Goal: Use online tool/utility: Utilize a website feature to perform a specific function

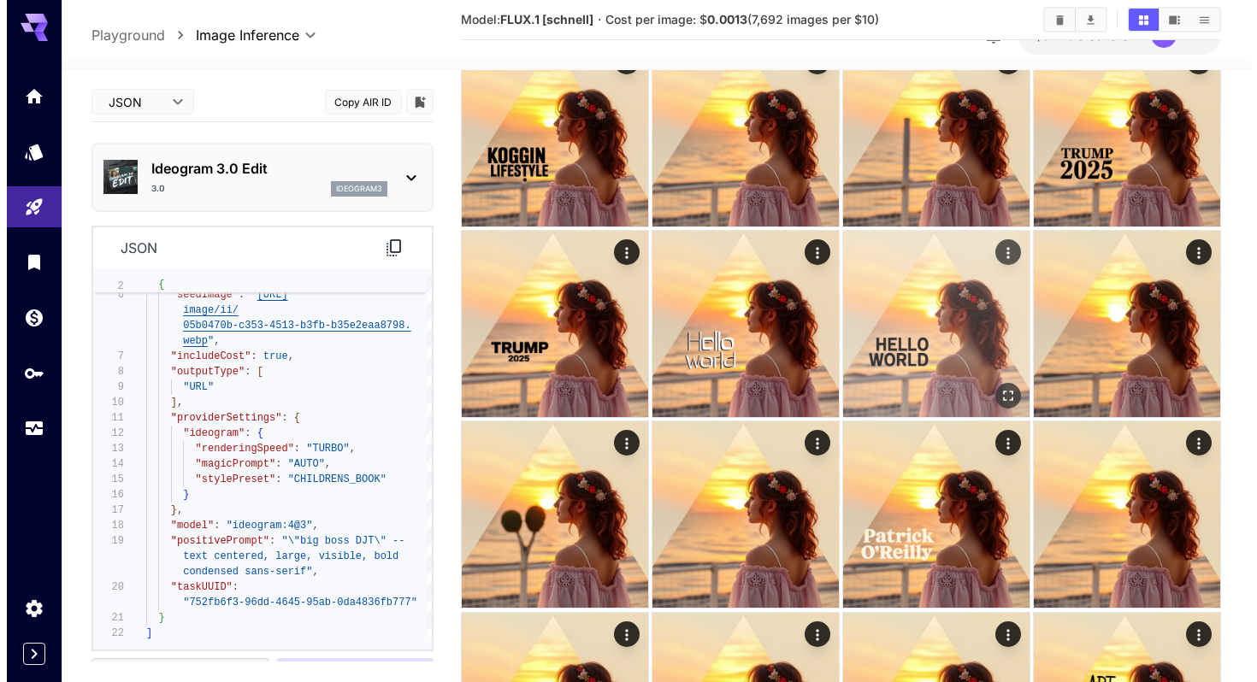
scroll to position [308, 0]
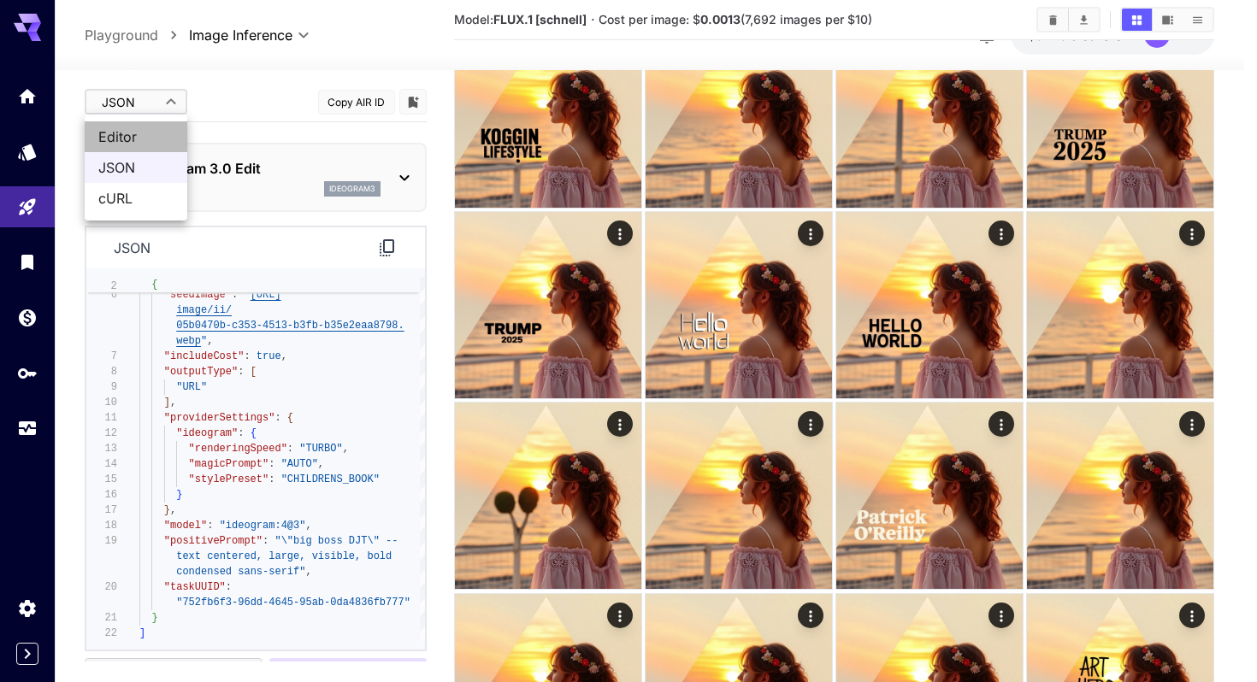
click at [156, 144] on span "Editor" at bounding box center [135, 137] width 75 height 21
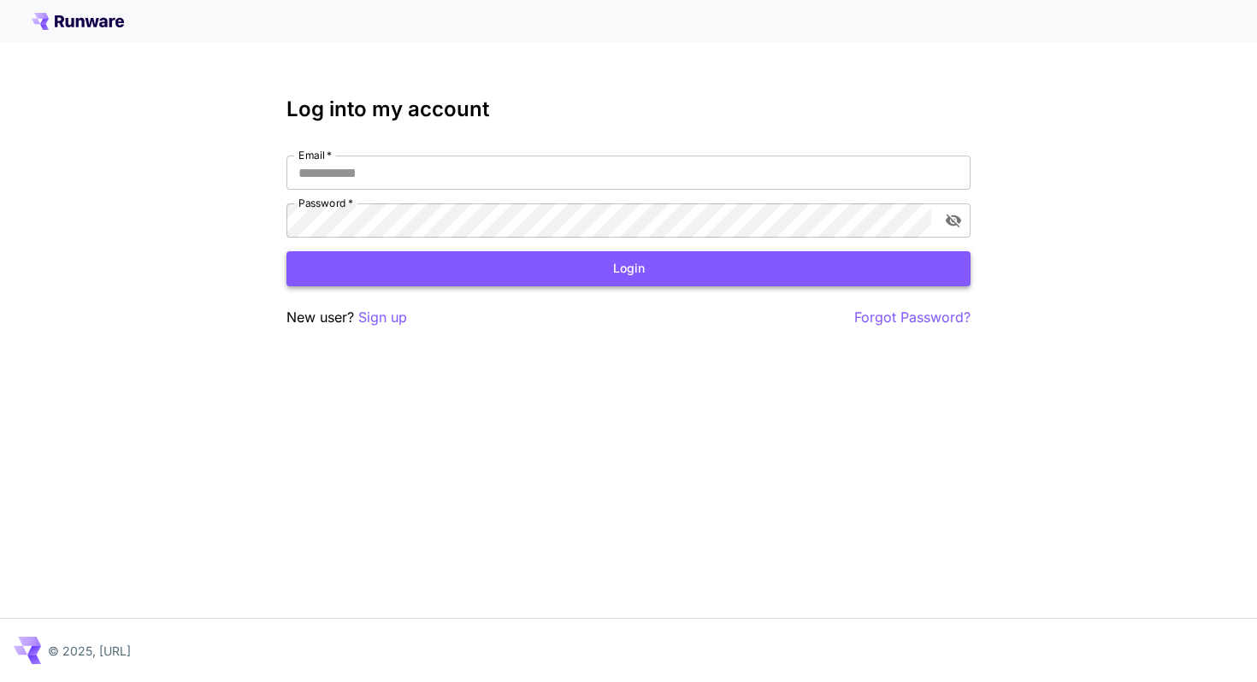
type input "**********"
click at [545, 271] on button "Login" at bounding box center [628, 268] width 684 height 35
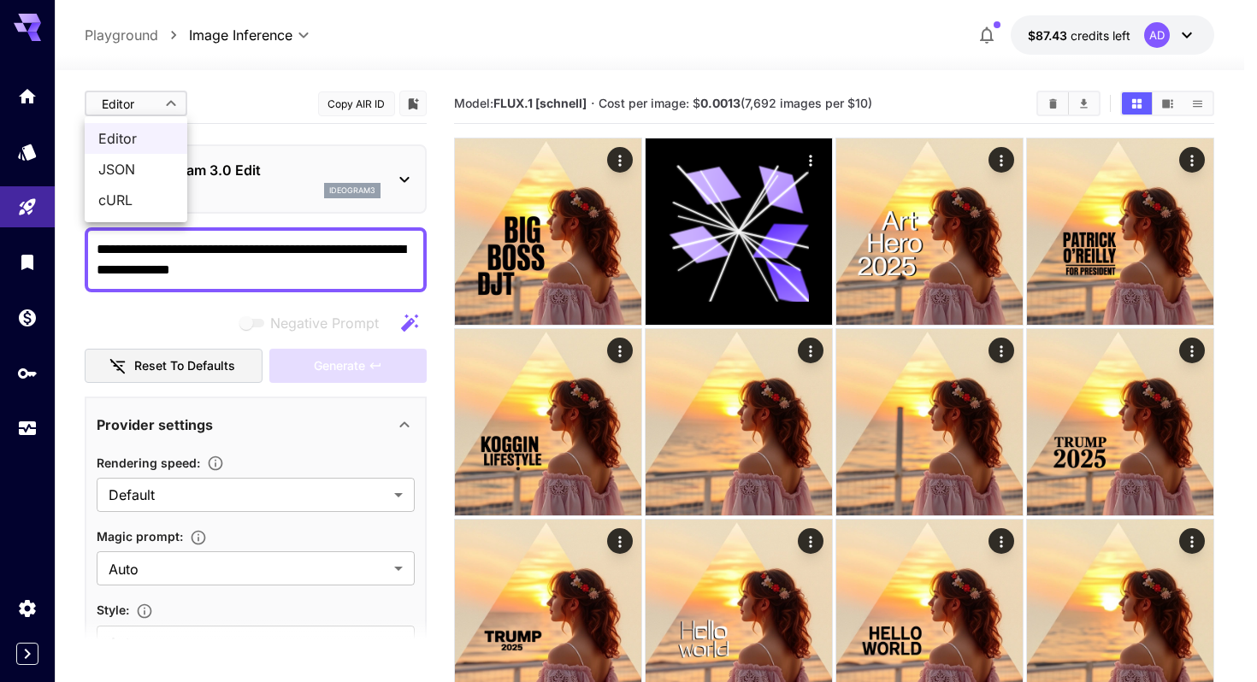
click at [175, 115] on div at bounding box center [628, 341] width 1257 height 682
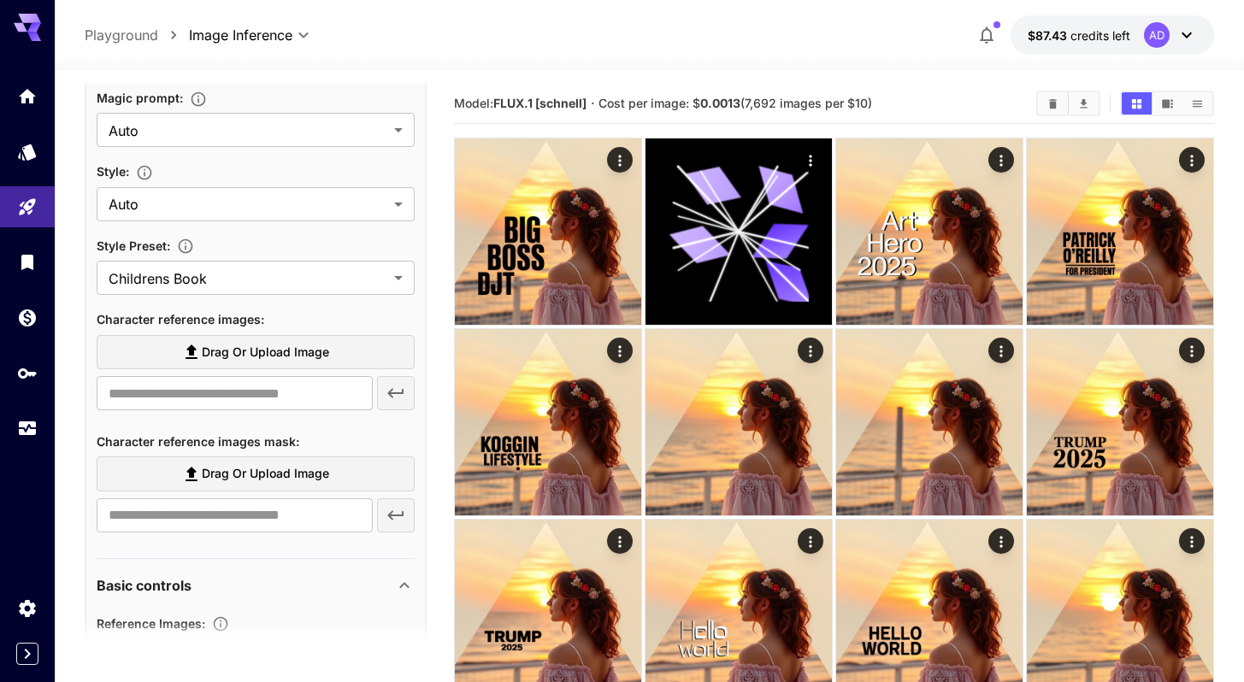
scroll to position [523, 0]
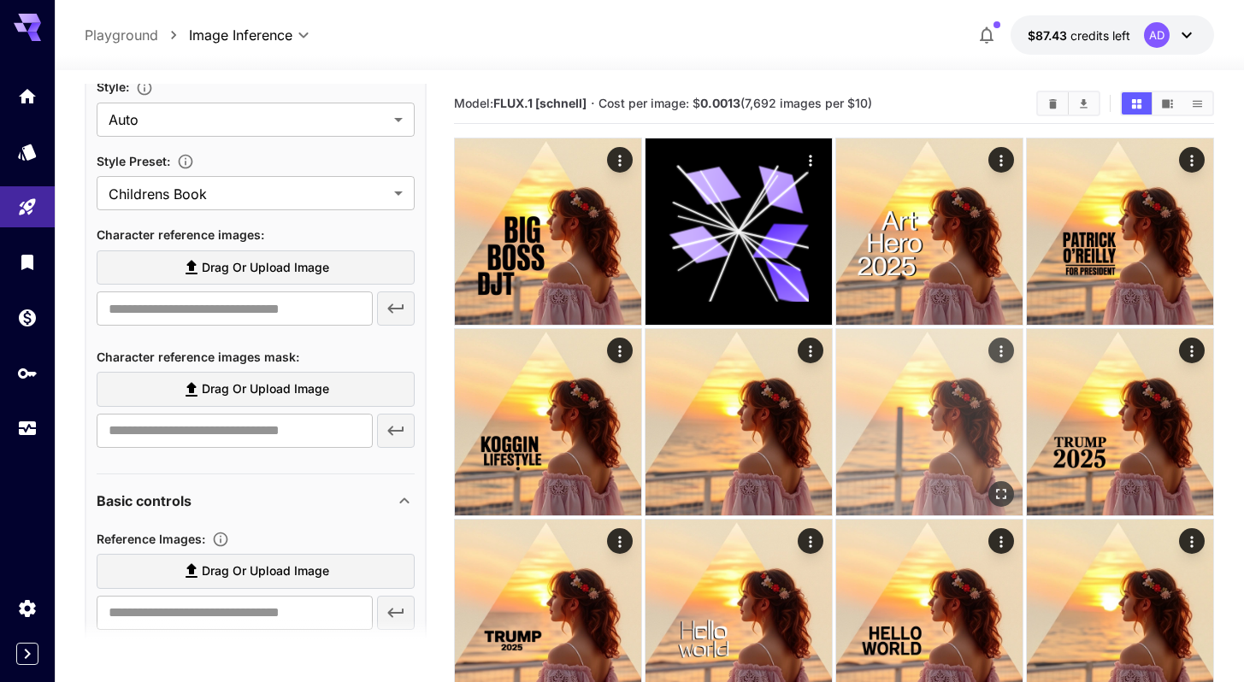
click at [919, 445] on img at bounding box center [929, 422] width 186 height 186
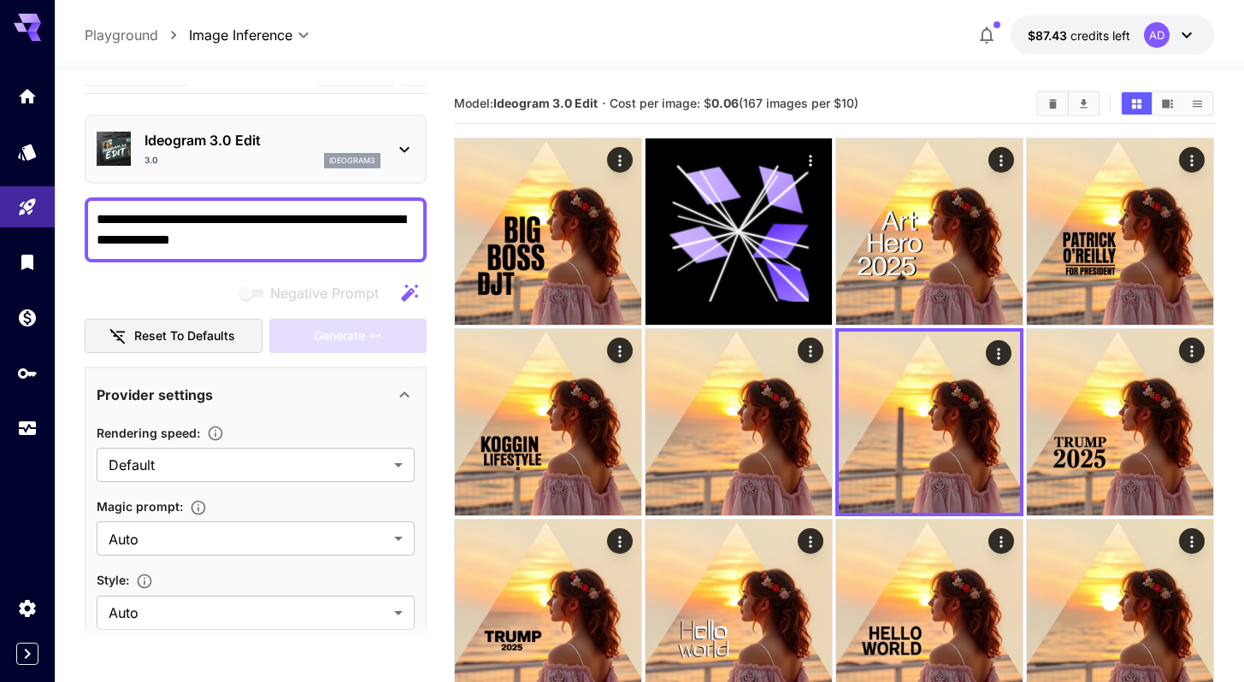
scroll to position [0, 0]
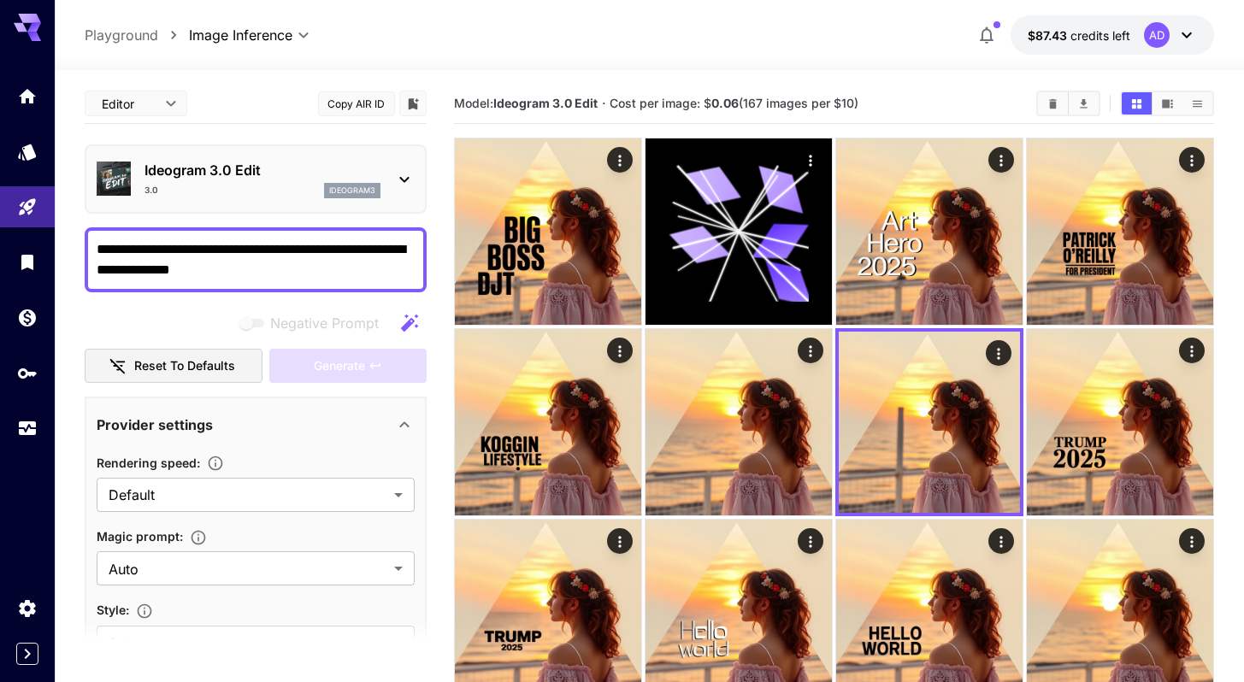
drag, startPoint x: 256, startPoint y: 257, endPoint x: 154, endPoint y: 269, distance: 103.3
click at [256, 258] on textarea "**********" at bounding box center [256, 259] width 318 height 41
click at [124, 249] on textarea "**********" at bounding box center [256, 259] width 318 height 41
click at [209, 256] on textarea "**********" at bounding box center [256, 259] width 318 height 41
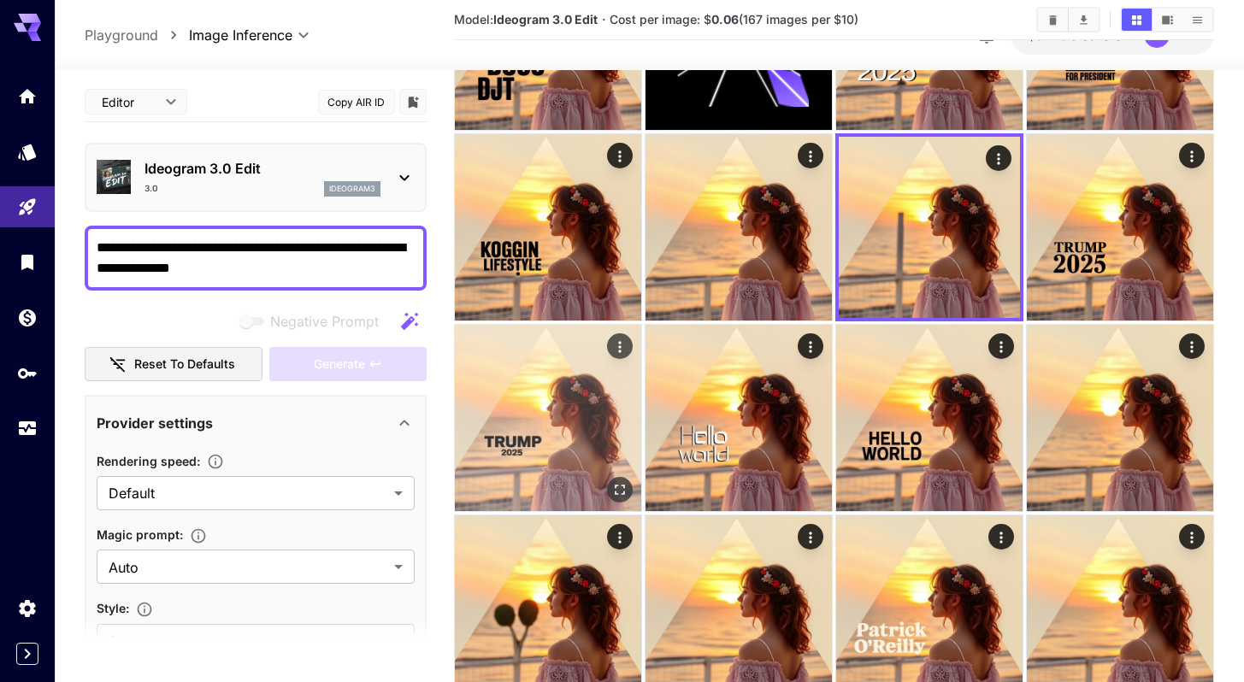
scroll to position [205, 0]
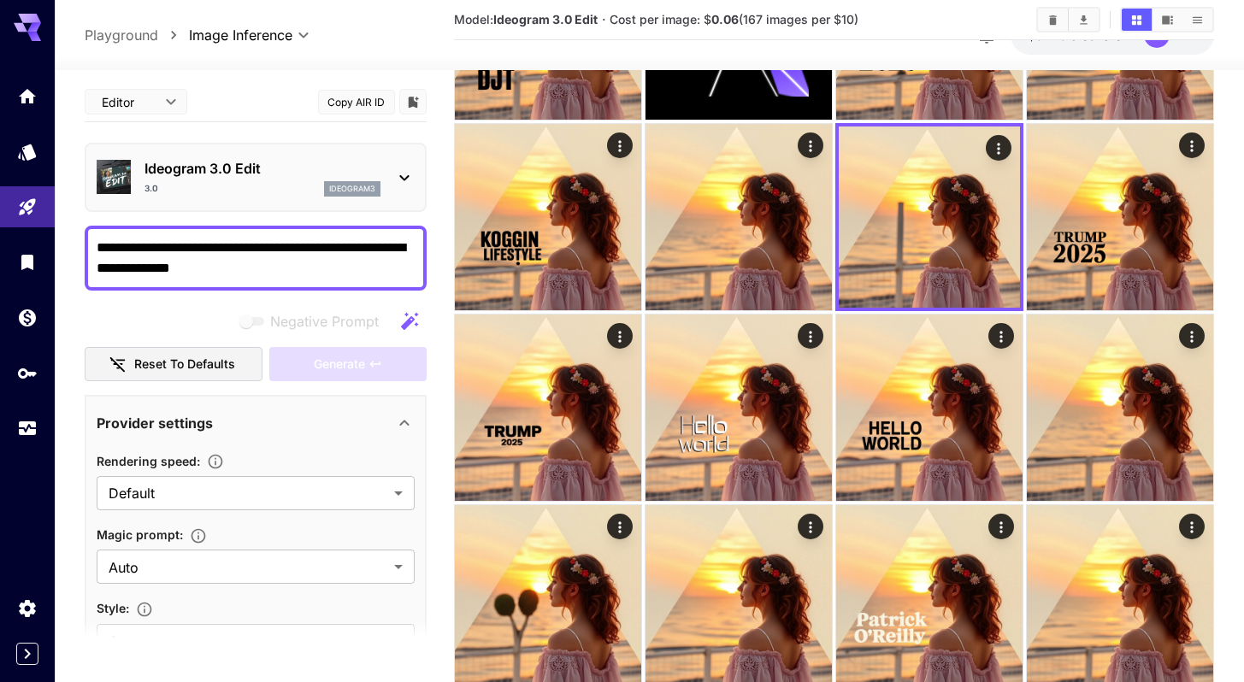
click at [352, 257] on textarea "**********" at bounding box center [256, 258] width 318 height 41
click at [333, 273] on textarea "**********" at bounding box center [256, 258] width 318 height 41
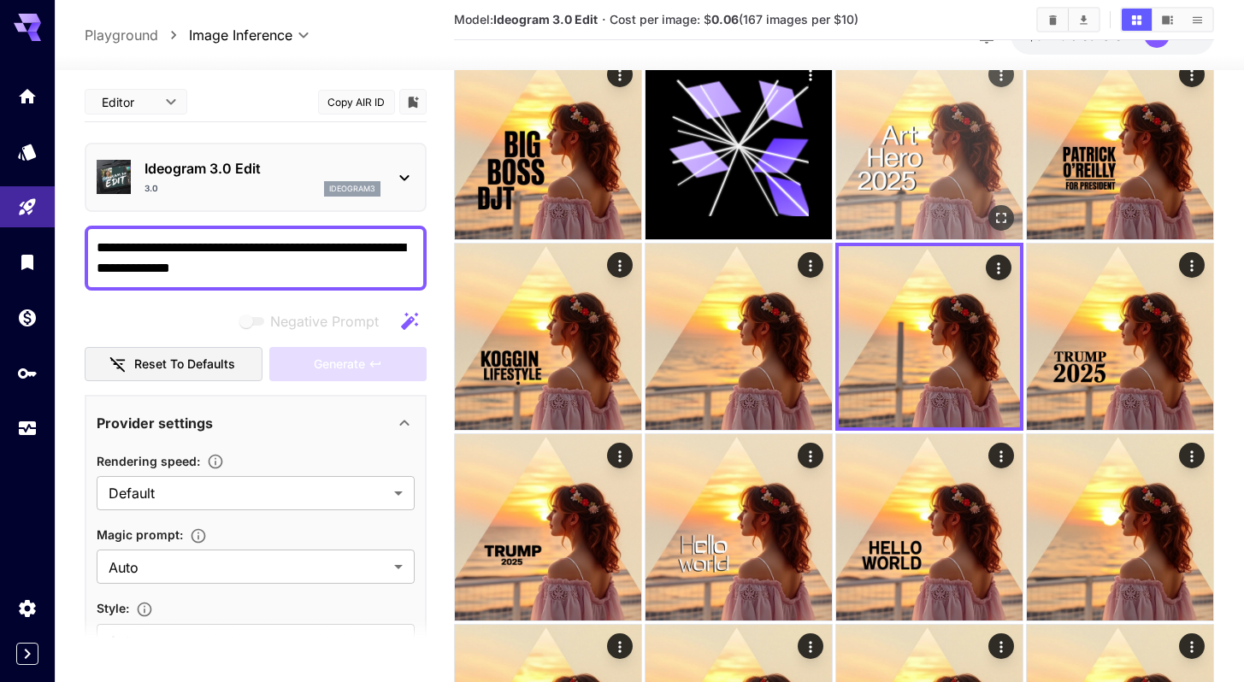
scroll to position [0, 0]
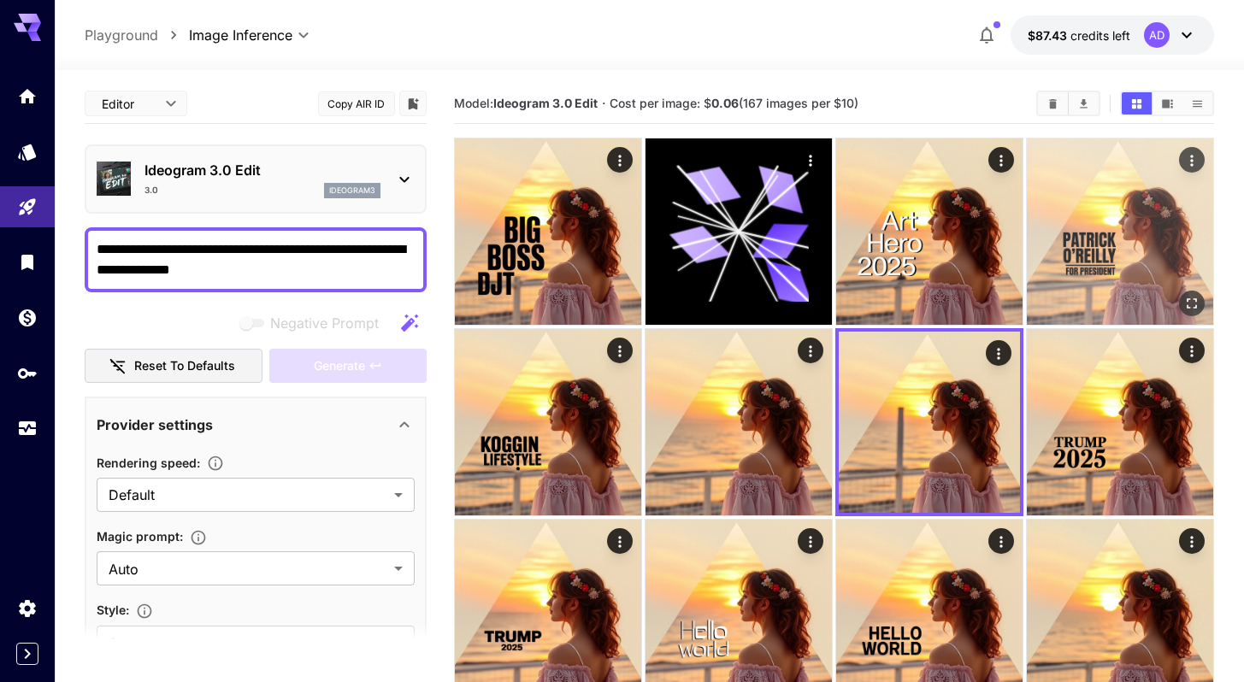
click at [1192, 150] on div "Actions" at bounding box center [1191, 160] width 17 height 21
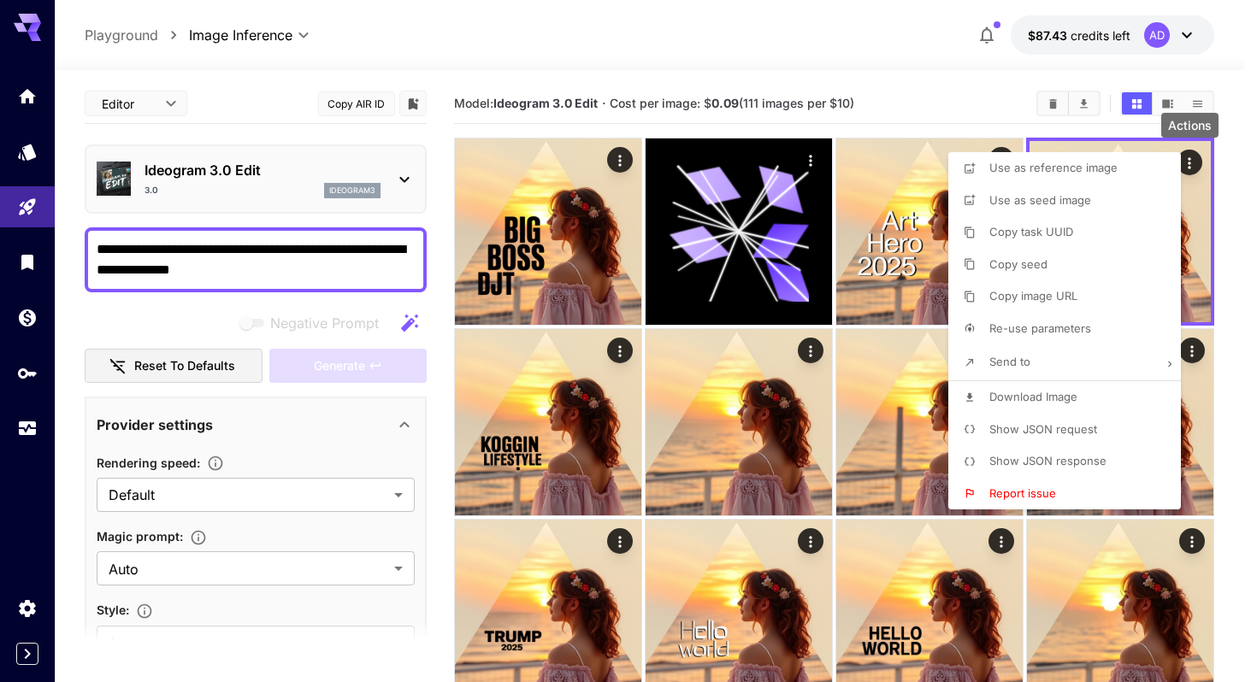
click at [1060, 116] on div at bounding box center [628, 341] width 1257 height 682
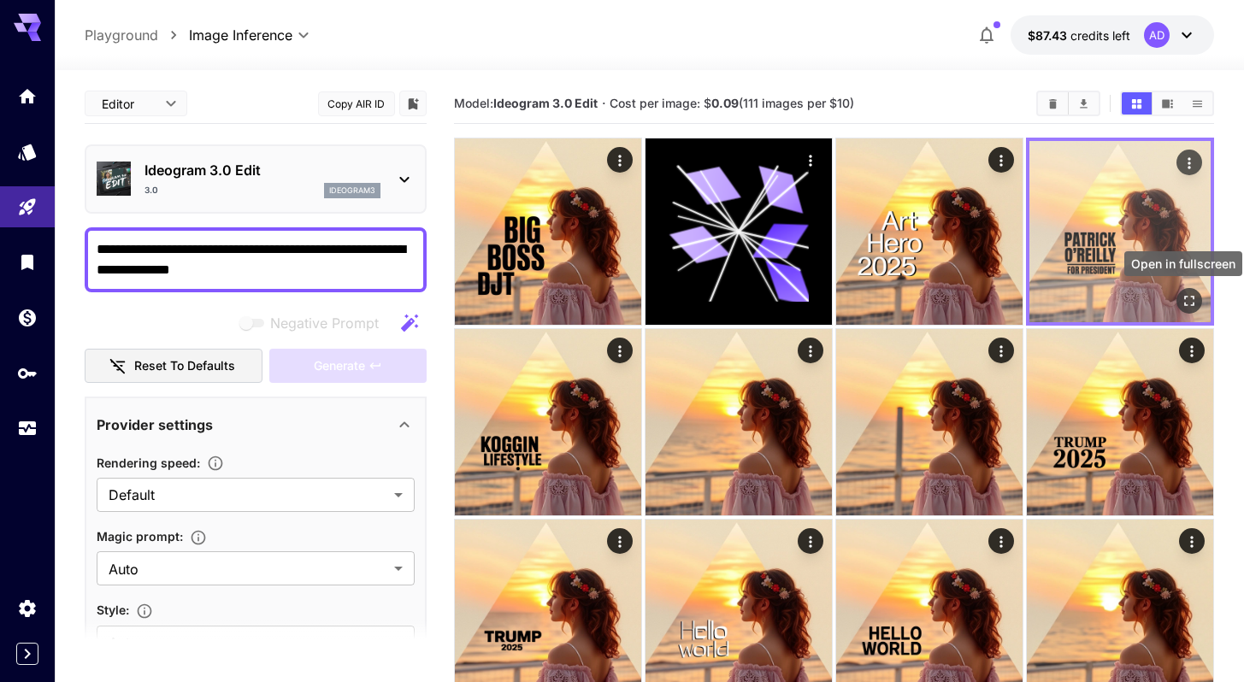
click at [1185, 303] on icon "Open in fullscreen" at bounding box center [1189, 300] width 17 height 17
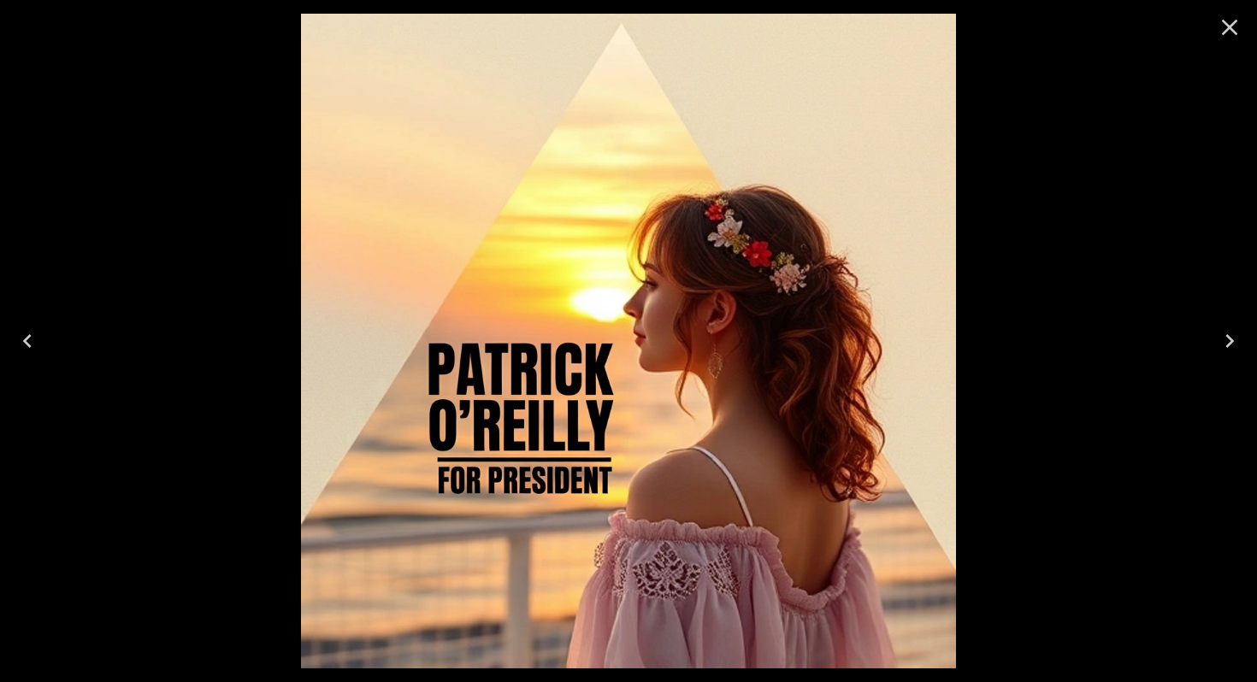
click at [1223, 31] on icon "Close" at bounding box center [1229, 27] width 27 height 27
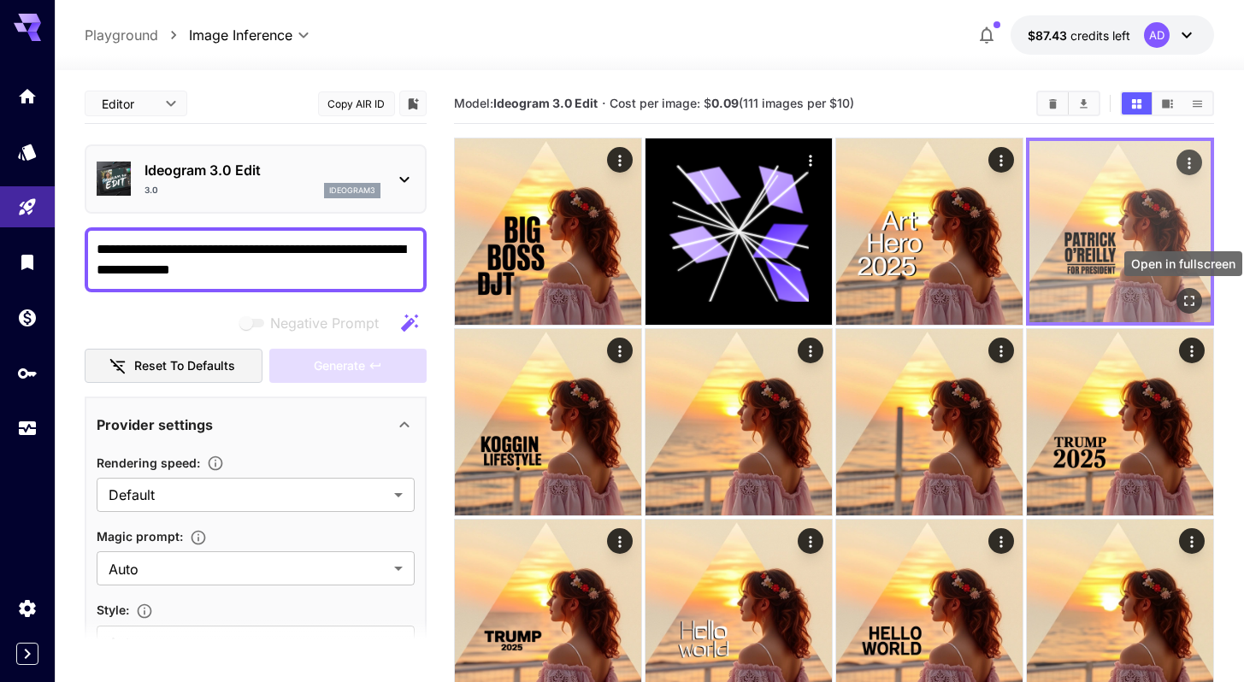
click at [1181, 299] on icon "Open in fullscreen" at bounding box center [1189, 300] width 17 height 17
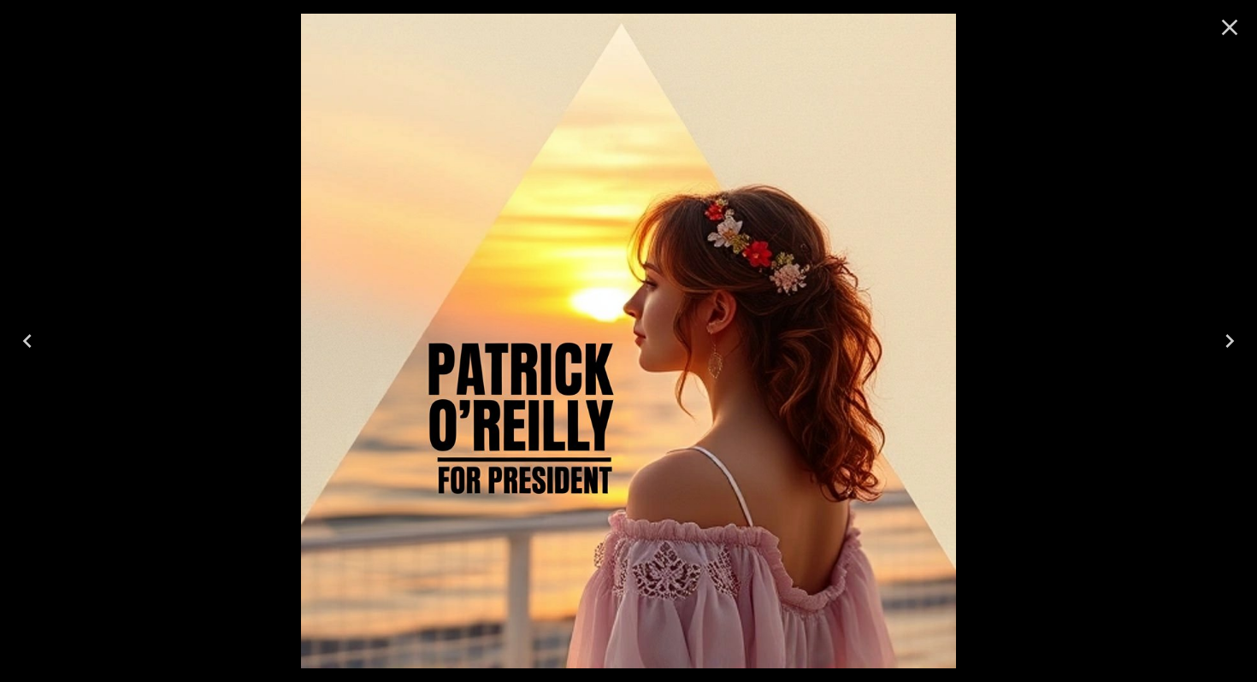
click at [1234, 38] on icon "Close" at bounding box center [1229, 27] width 27 height 27
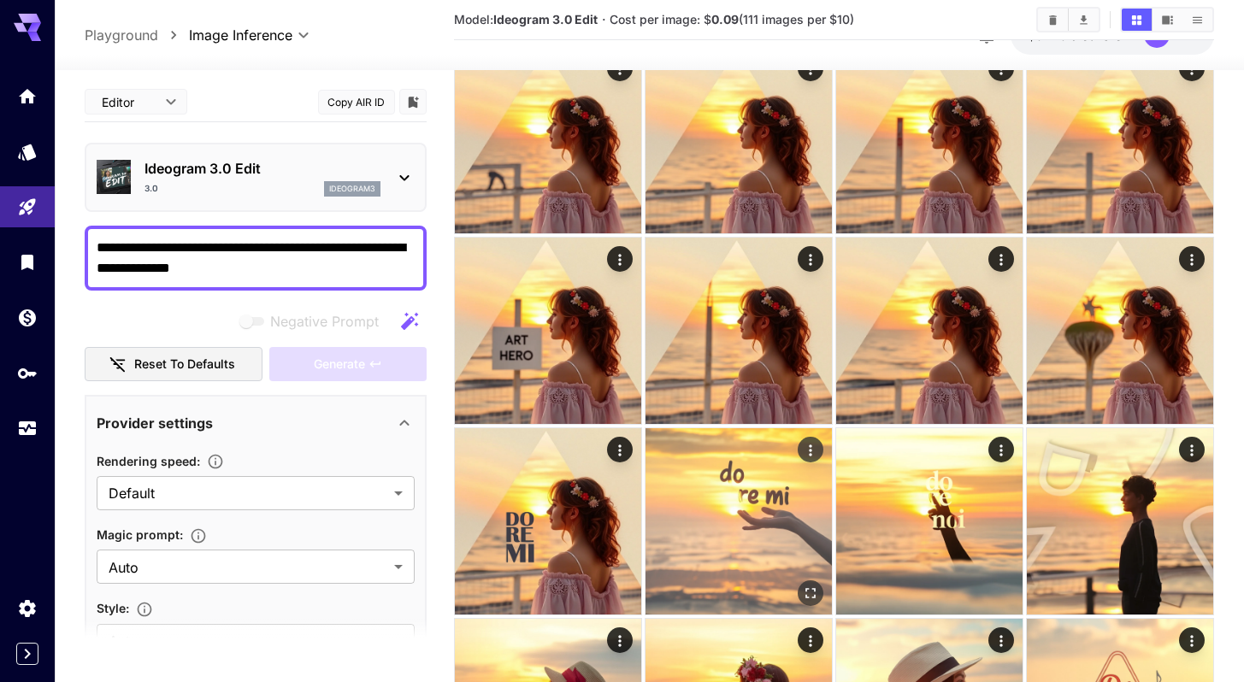
scroll to position [840, 0]
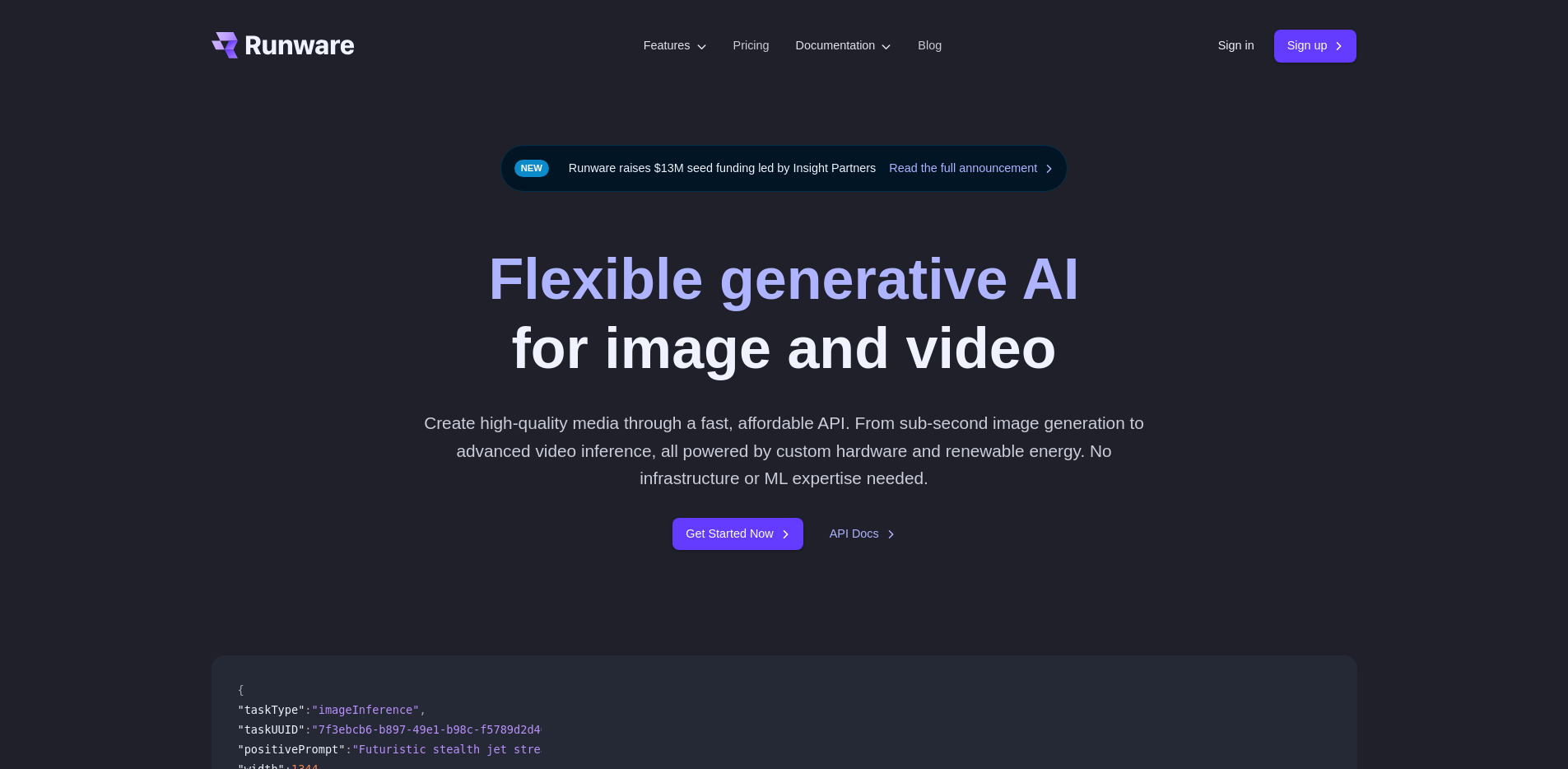
click at [1234, 30] on div "Sign in Sign up" at bounding box center [1288, 45] width 139 height 32
click at [1230, 45] on link "Sign in" at bounding box center [1237, 46] width 37 height 19
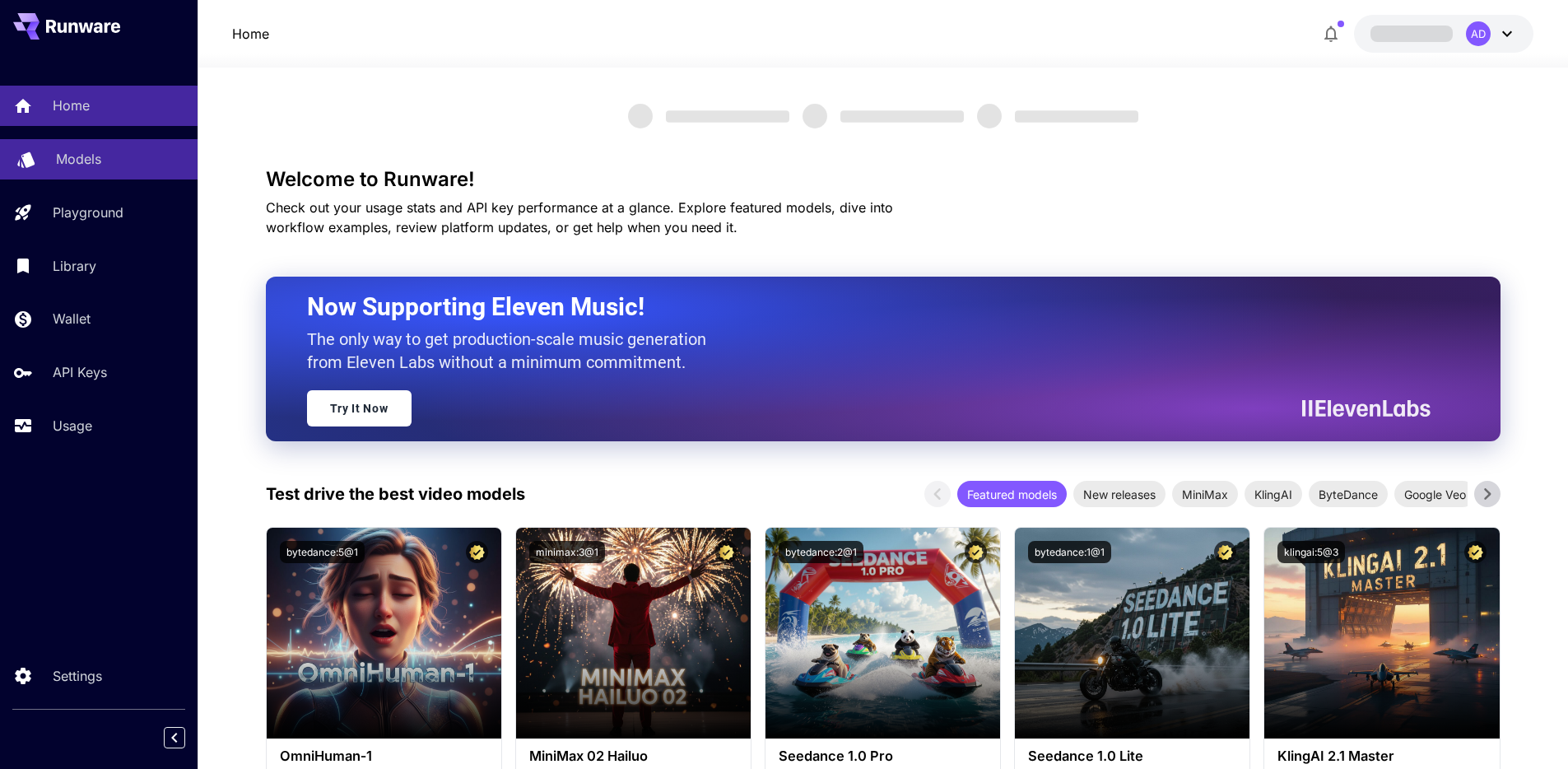
click at [82, 161] on p "Models" at bounding box center [78, 159] width 45 height 20
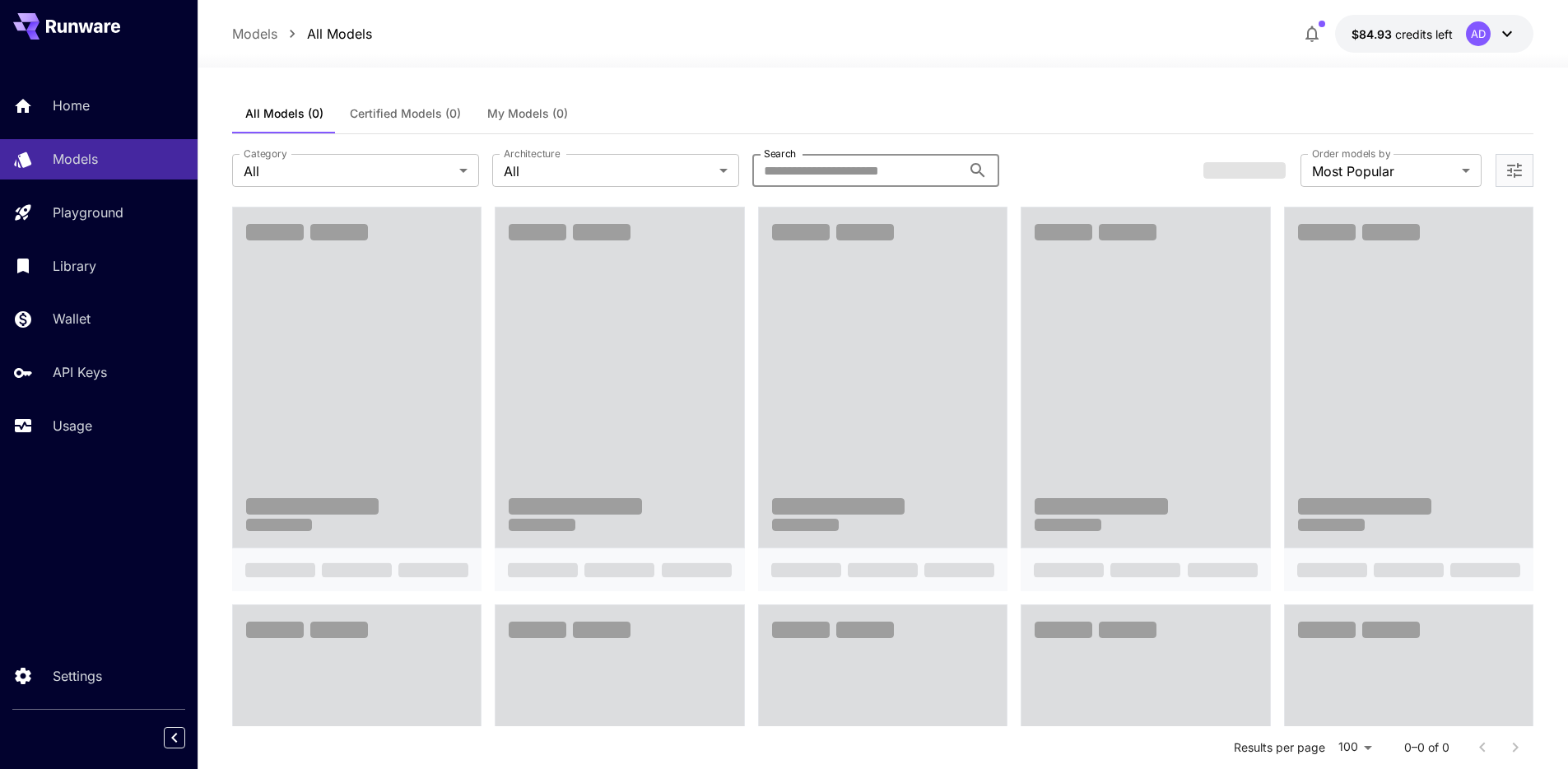
click at [882, 176] on input "Search" at bounding box center [856, 171] width 209 height 33
type input "******"
drag, startPoint x: 769, startPoint y: 107, endPoint x: 776, endPoint y: 105, distance: 7.3
click at [776, 105] on div "All Models (0) Certified Models (0) My Models (0)" at bounding box center [883, 114] width 1302 height 40
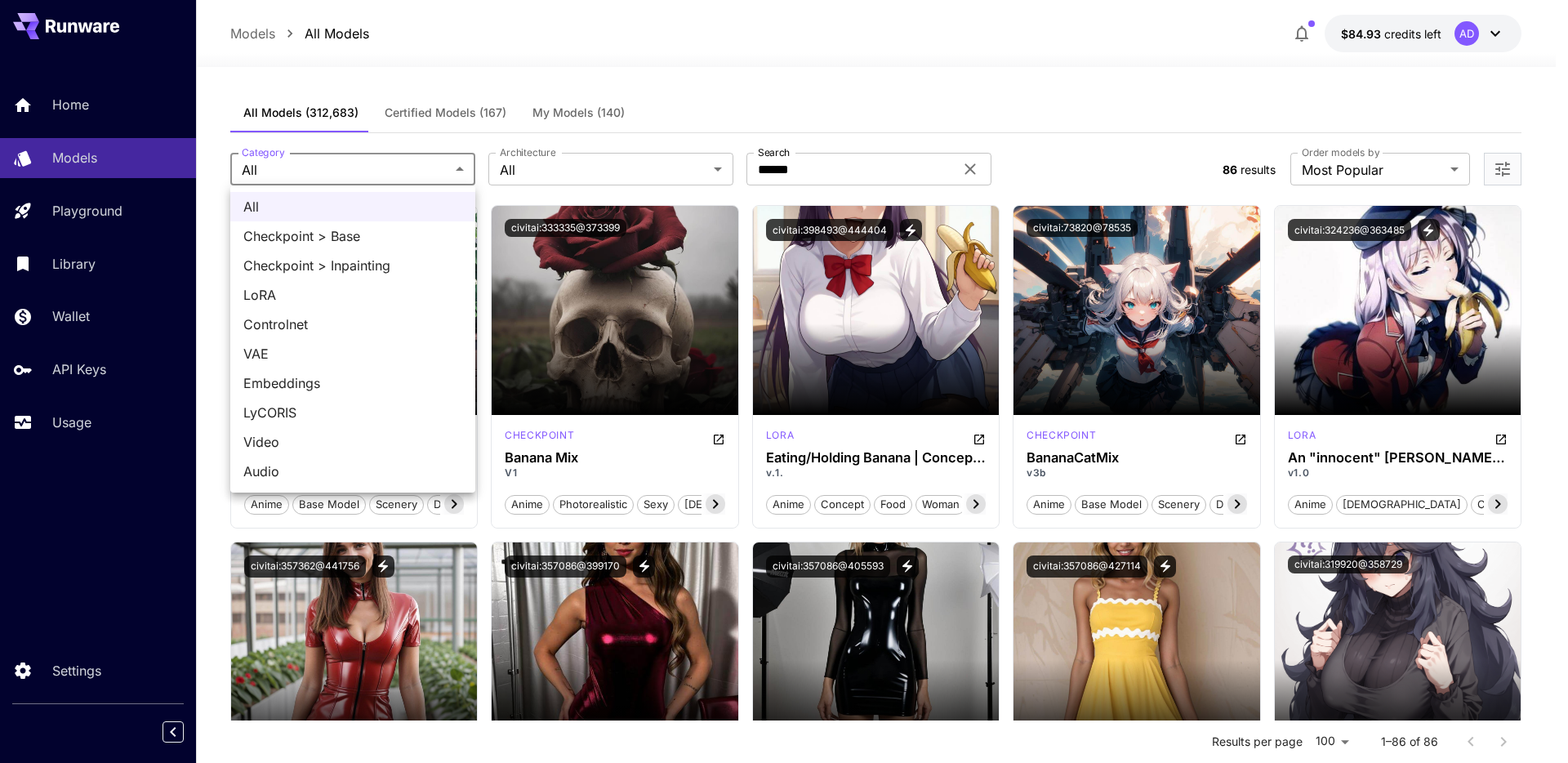
click at [305, 238] on span "Checkpoint > Base" at bounding box center [353, 236] width 219 height 20
type input "**********"
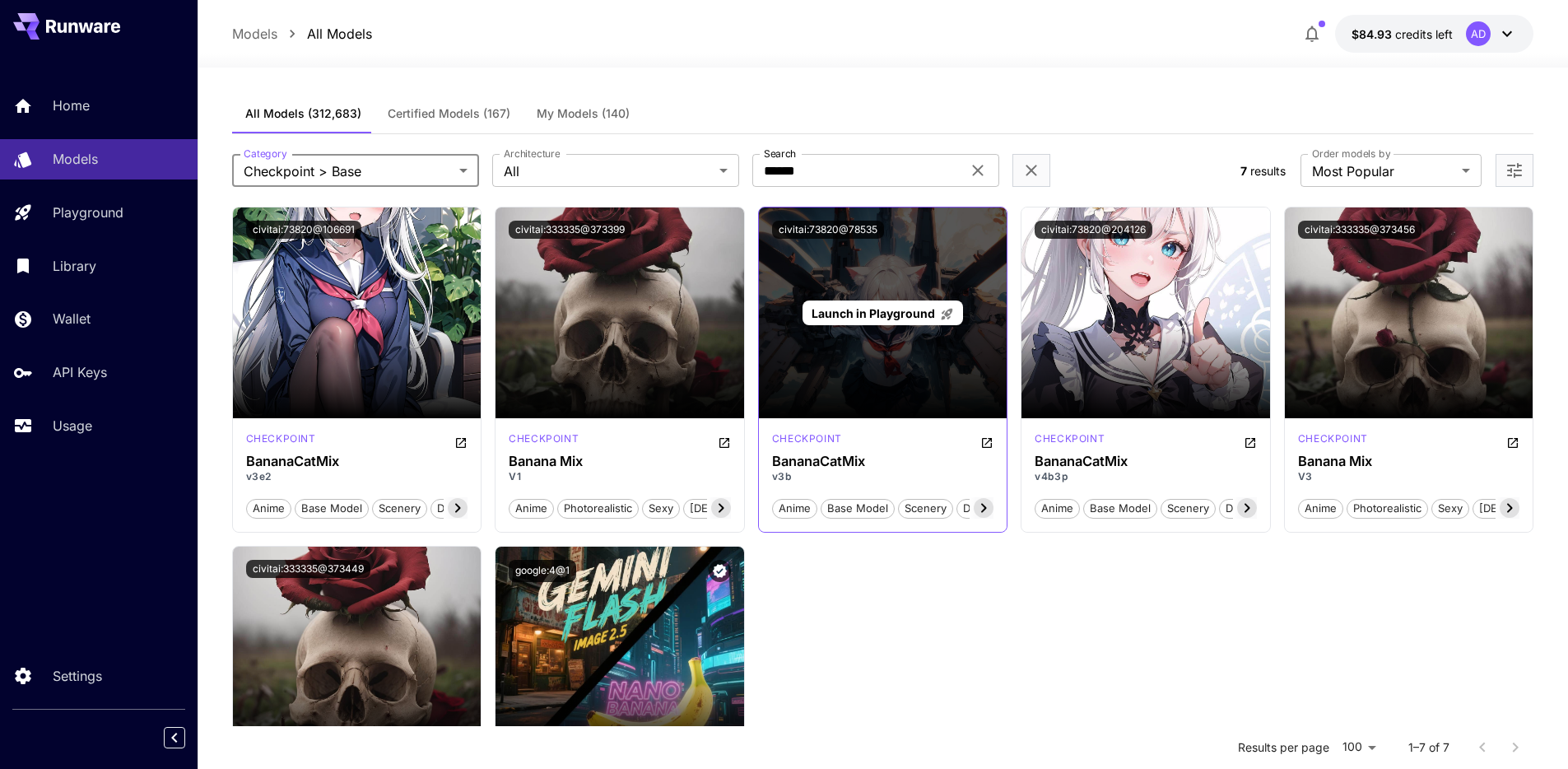
scroll to position [198, 0]
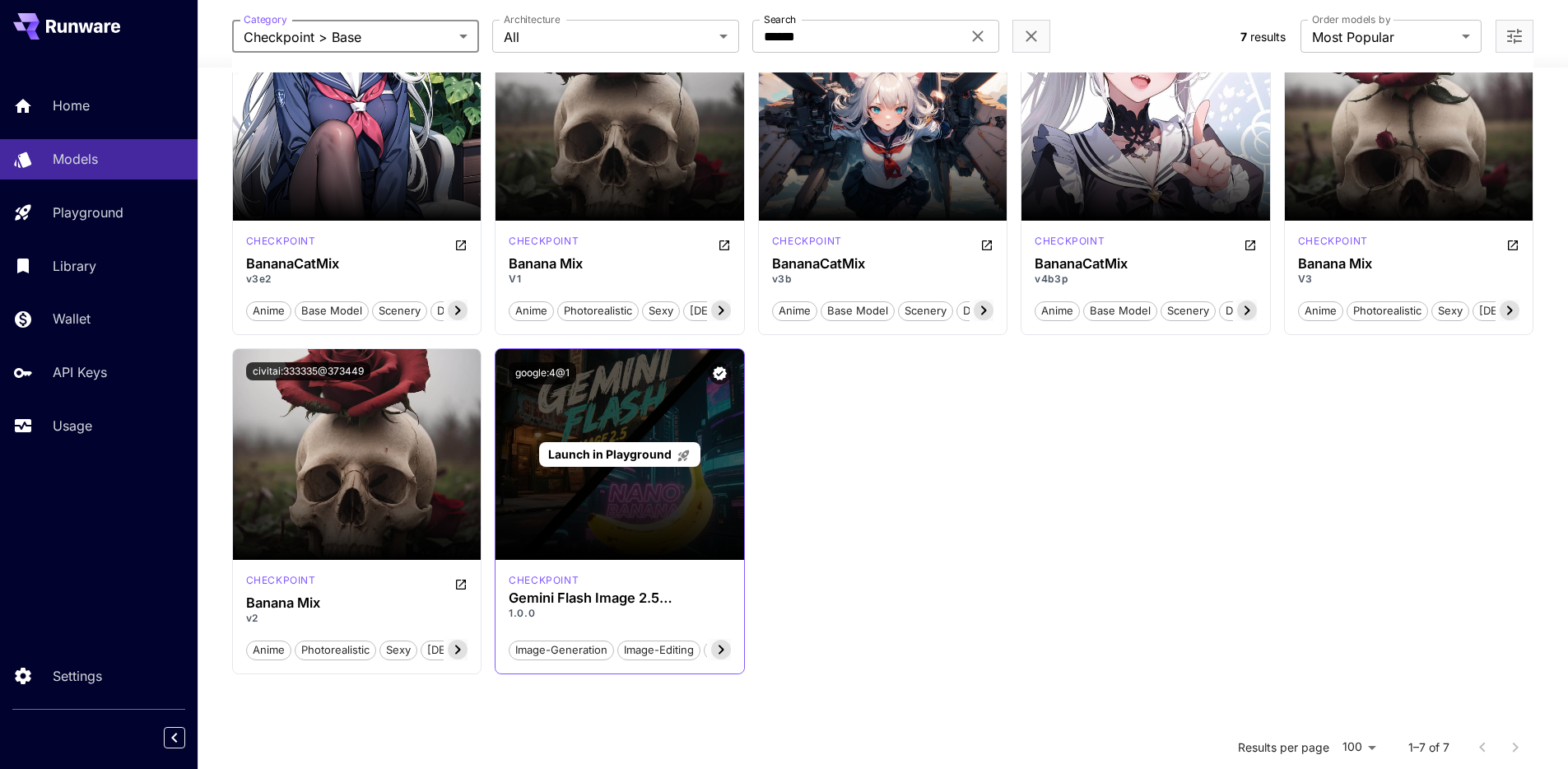
click at [666, 463] on p "Launch in Playground" at bounding box center [619, 454] width 143 height 17
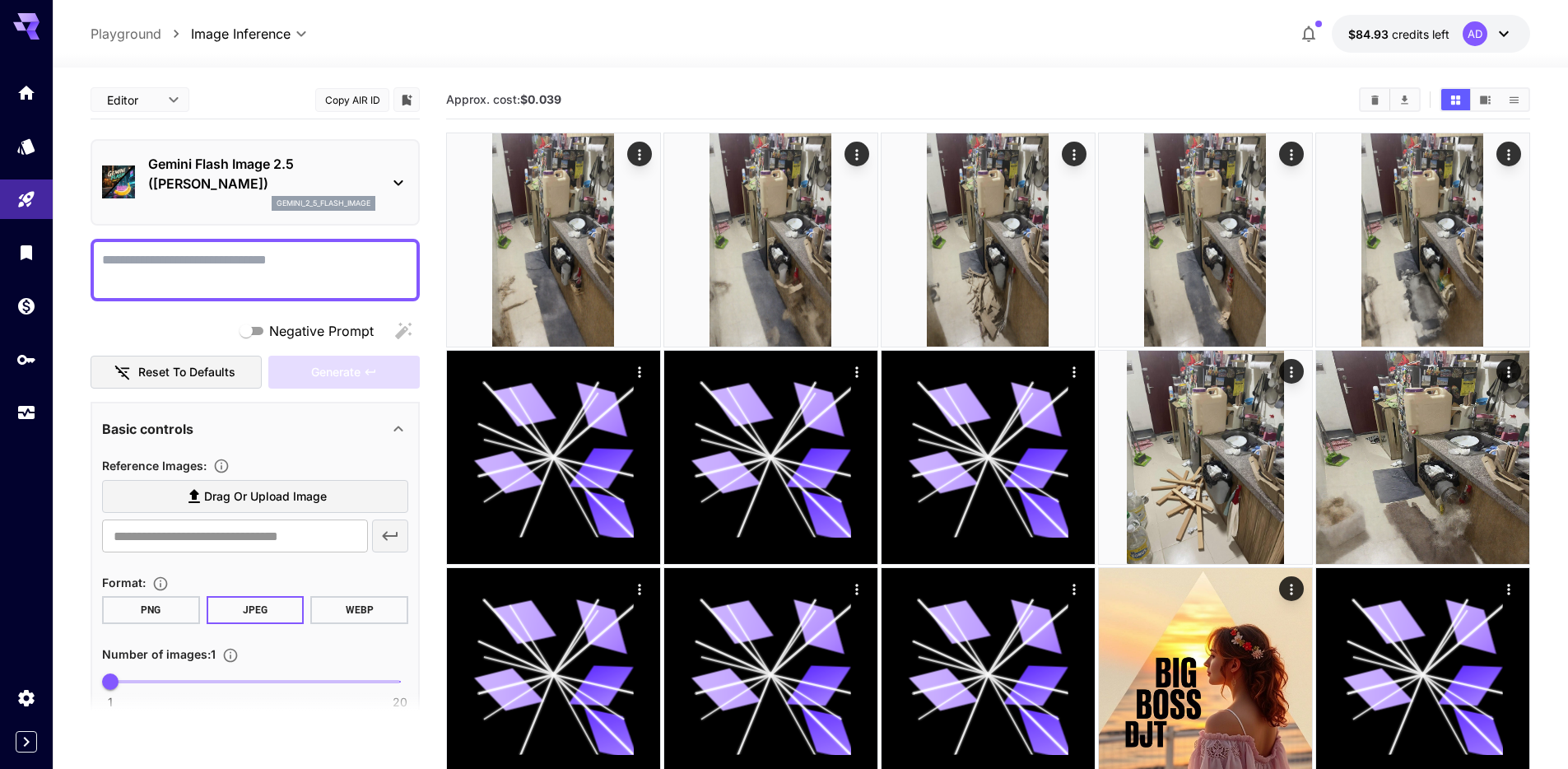
click at [233, 116] on div "Editor **** ​ Copy AIR ID" at bounding box center [255, 100] width 329 height 39
click at [308, 175] on p "Gemini Flash Image 2.5 ([PERSON_NAME])" at bounding box center [262, 173] width 227 height 40
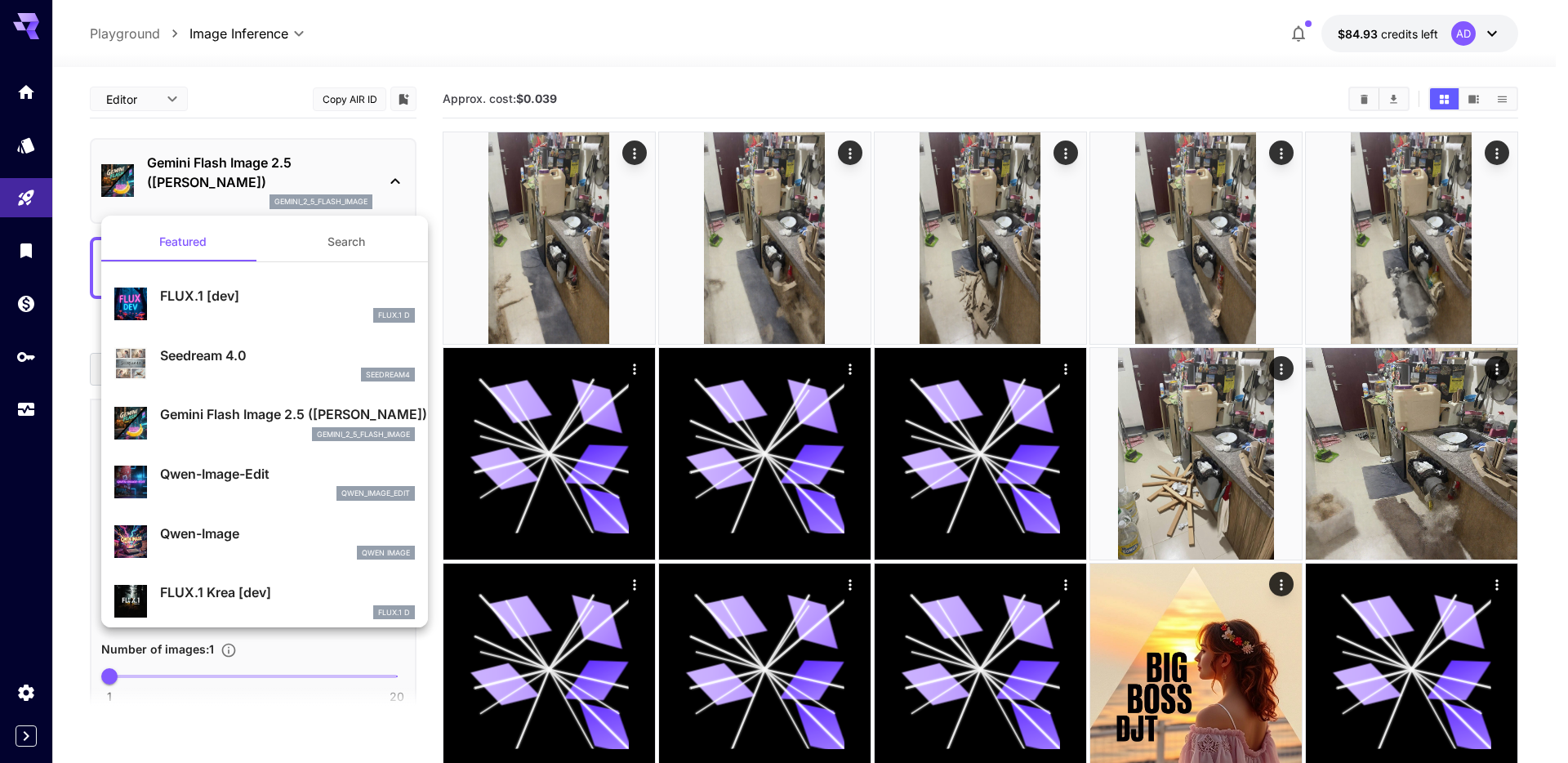
click at [293, 179] on div at bounding box center [784, 382] width 1568 height 763
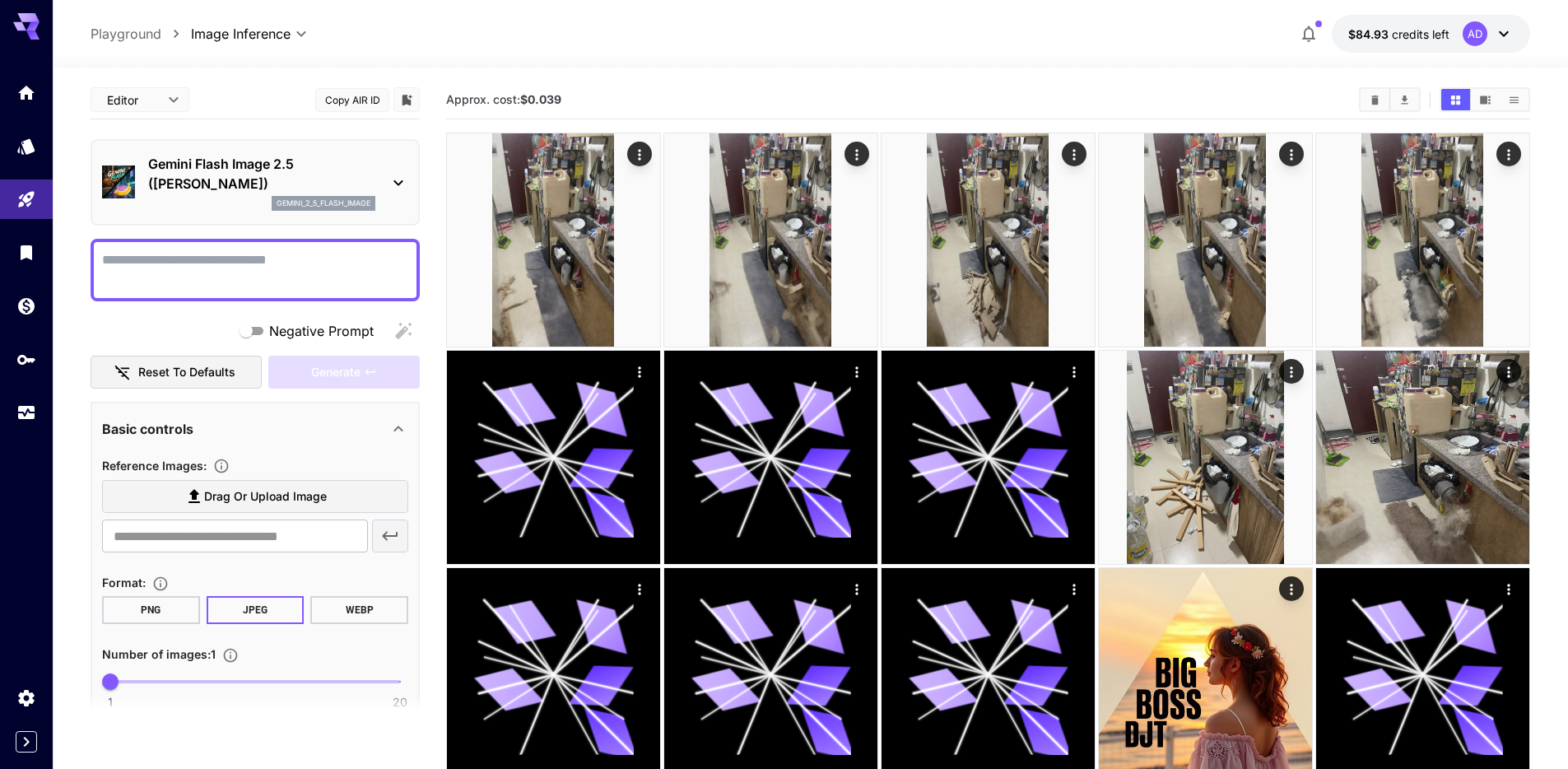
click at [247, 198] on div "gemini_2_5_flash_image" at bounding box center [262, 202] width 227 height 14
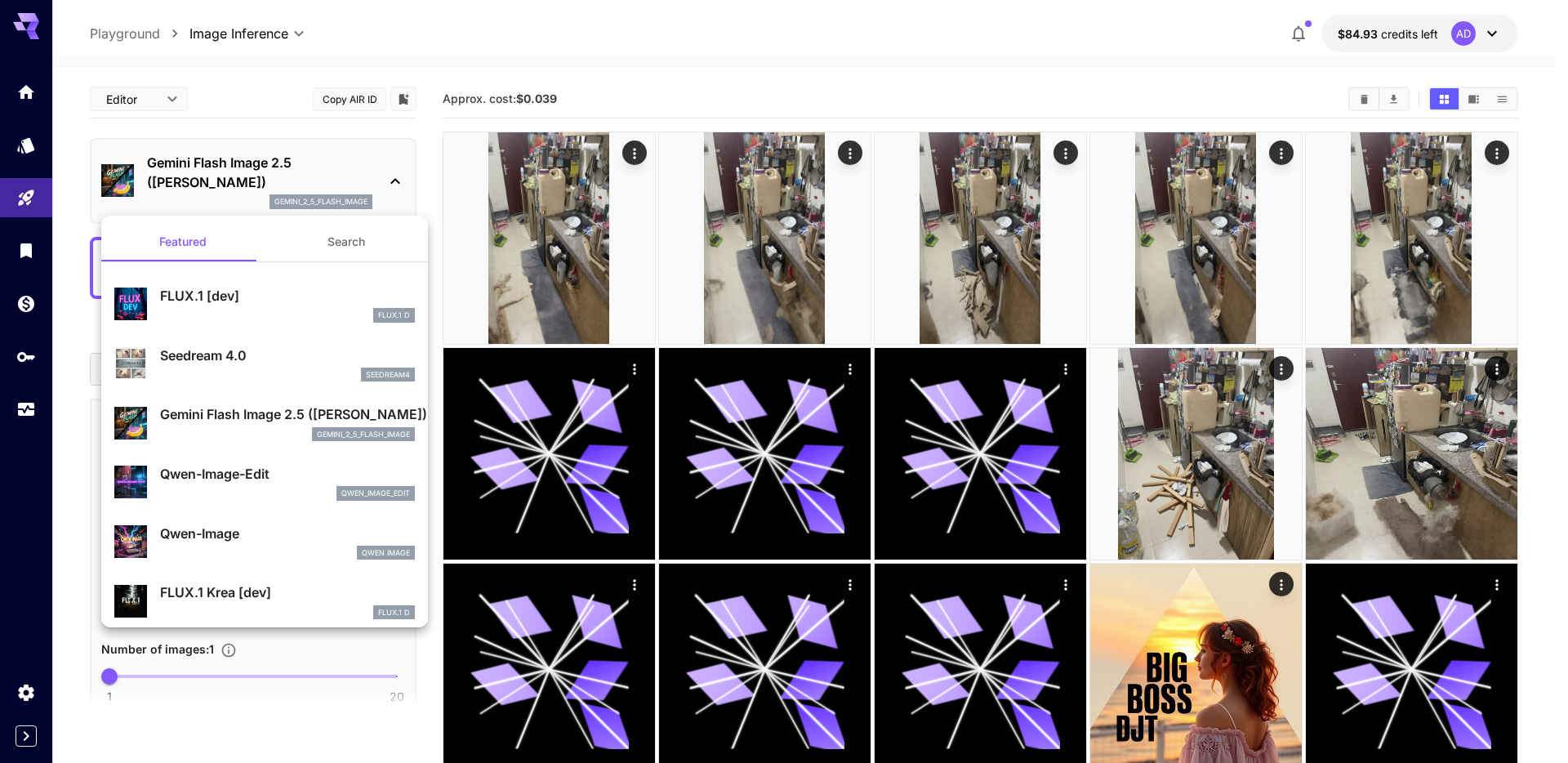
click at [245, 197] on div at bounding box center [784, 382] width 1568 height 763
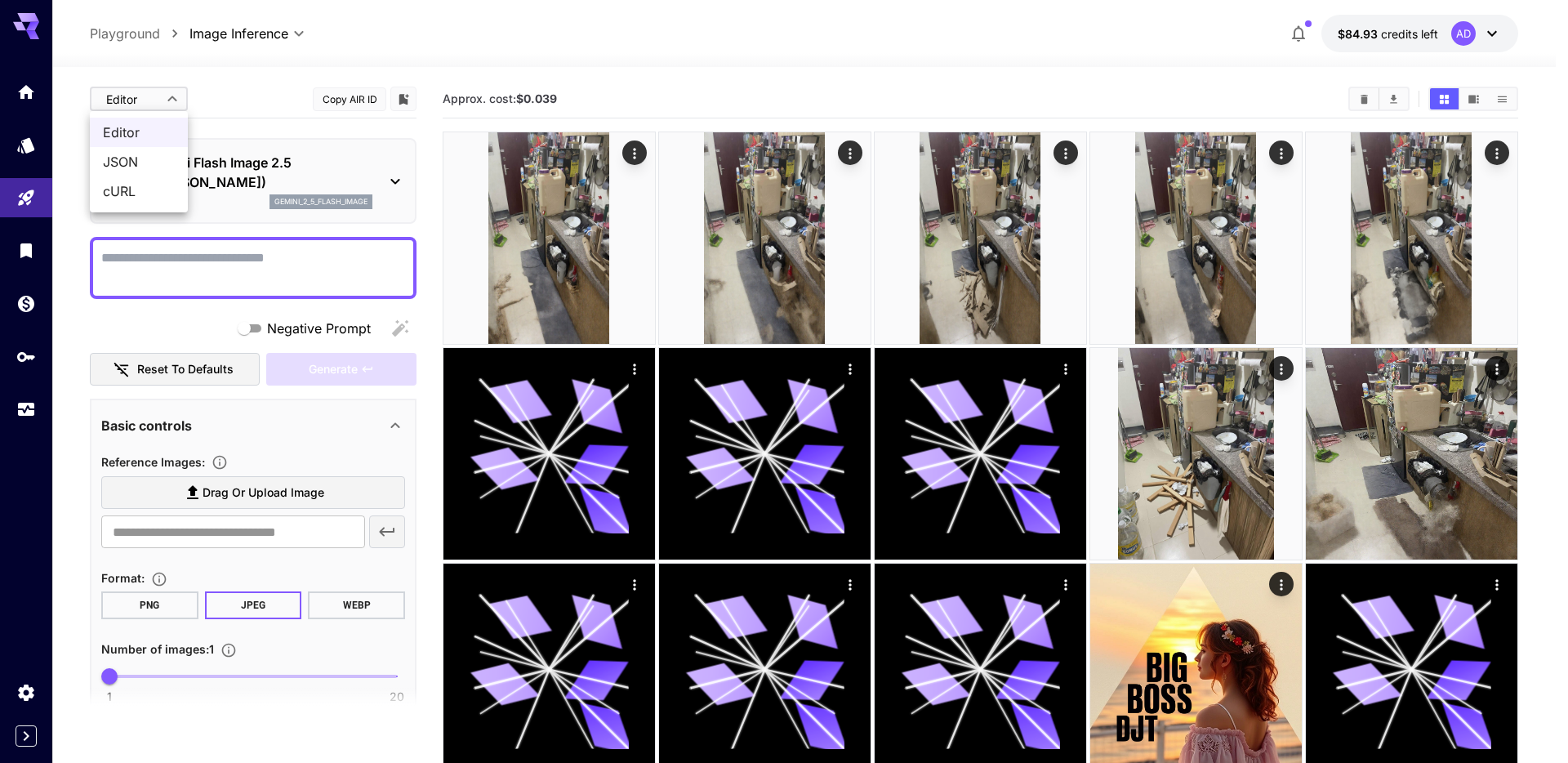
click at [170, 104] on div at bounding box center [784, 382] width 1568 height 763
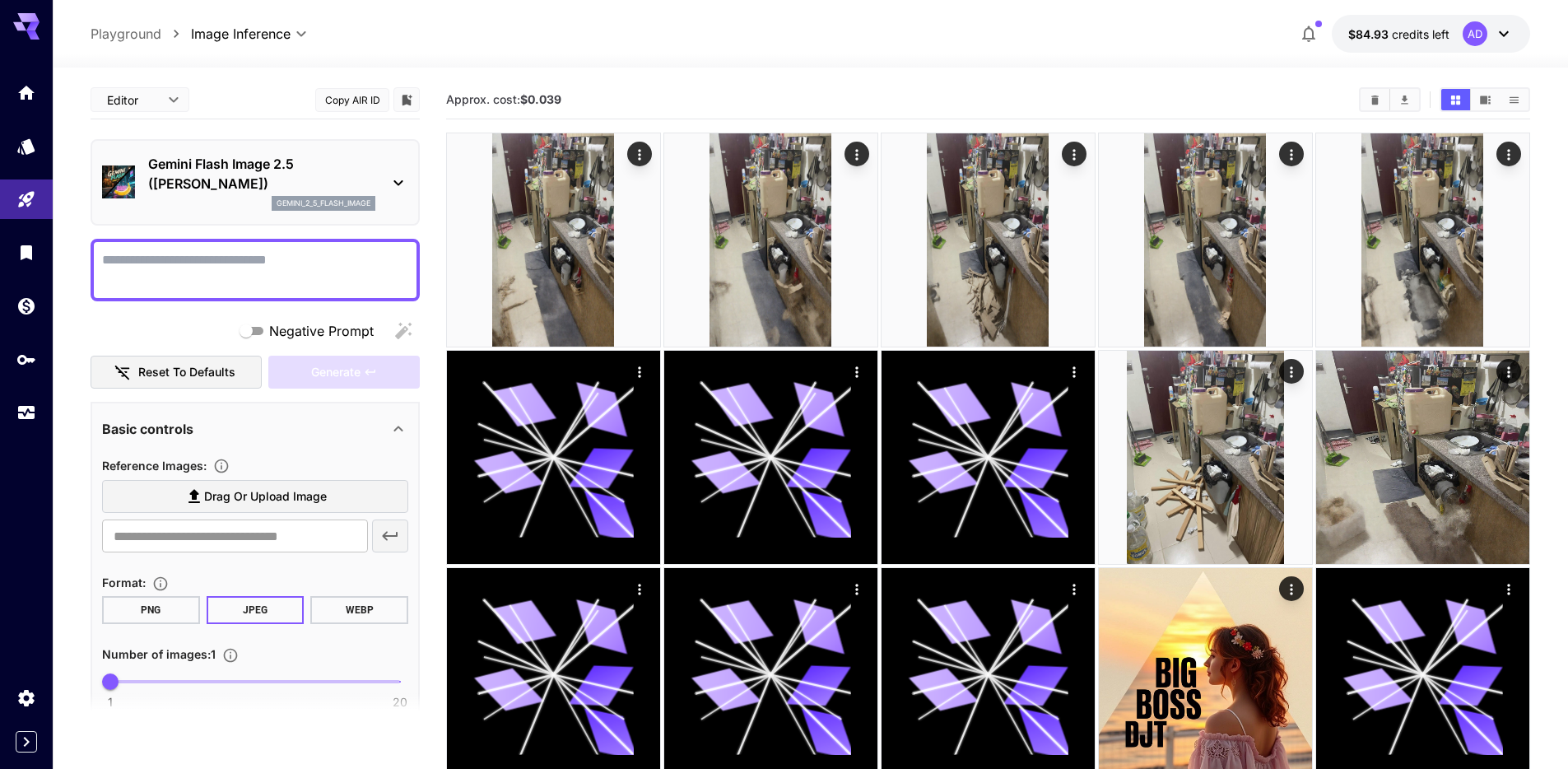
click at [325, 168] on p "Gemini Flash Image 2.5 ([PERSON_NAME])" at bounding box center [262, 173] width 227 height 40
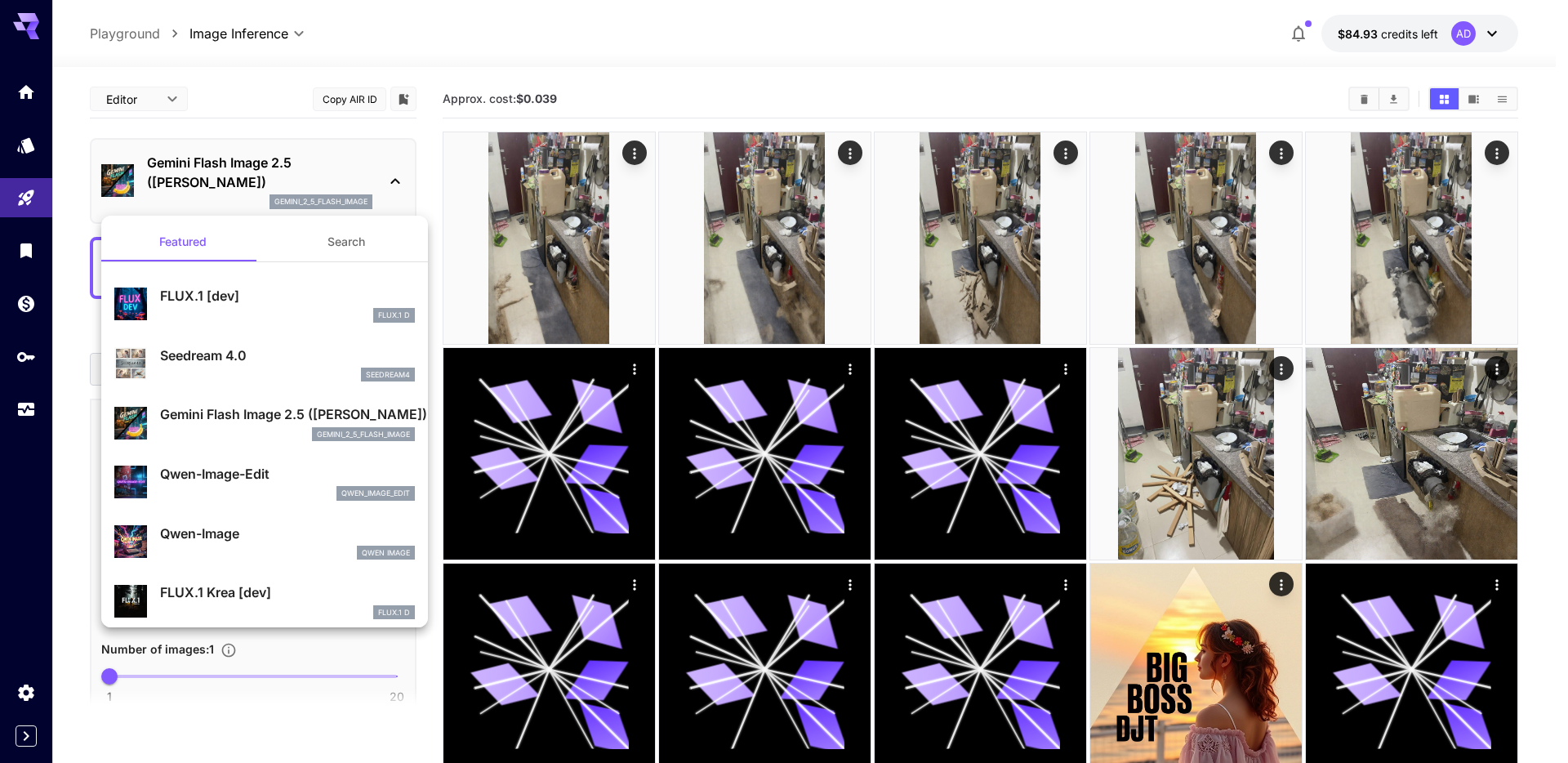
click at [324, 161] on div at bounding box center [784, 382] width 1568 height 763
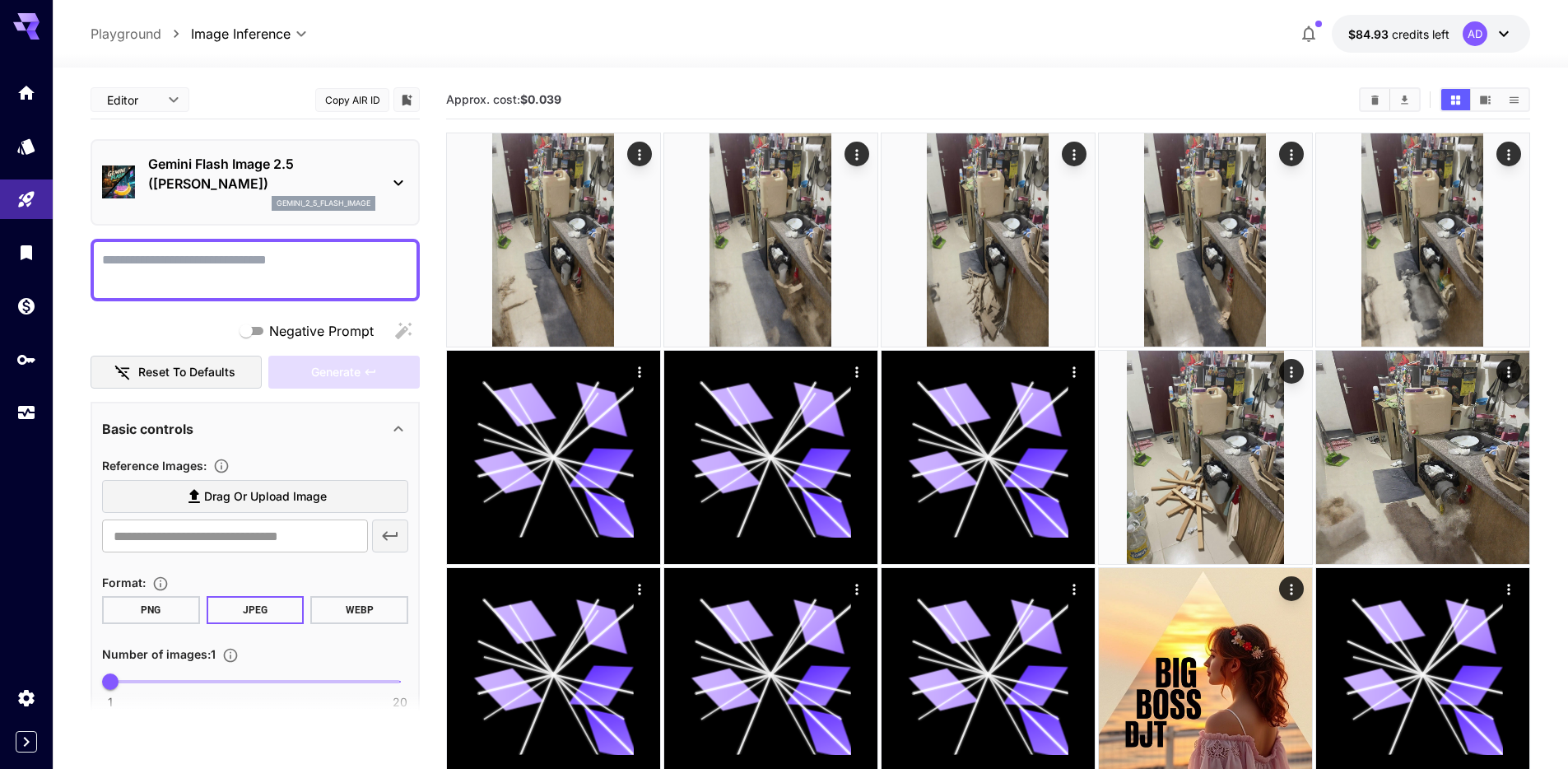
click at [327, 162] on p "Gemini Flash Image 2.5 ([PERSON_NAME])" at bounding box center [262, 173] width 227 height 40
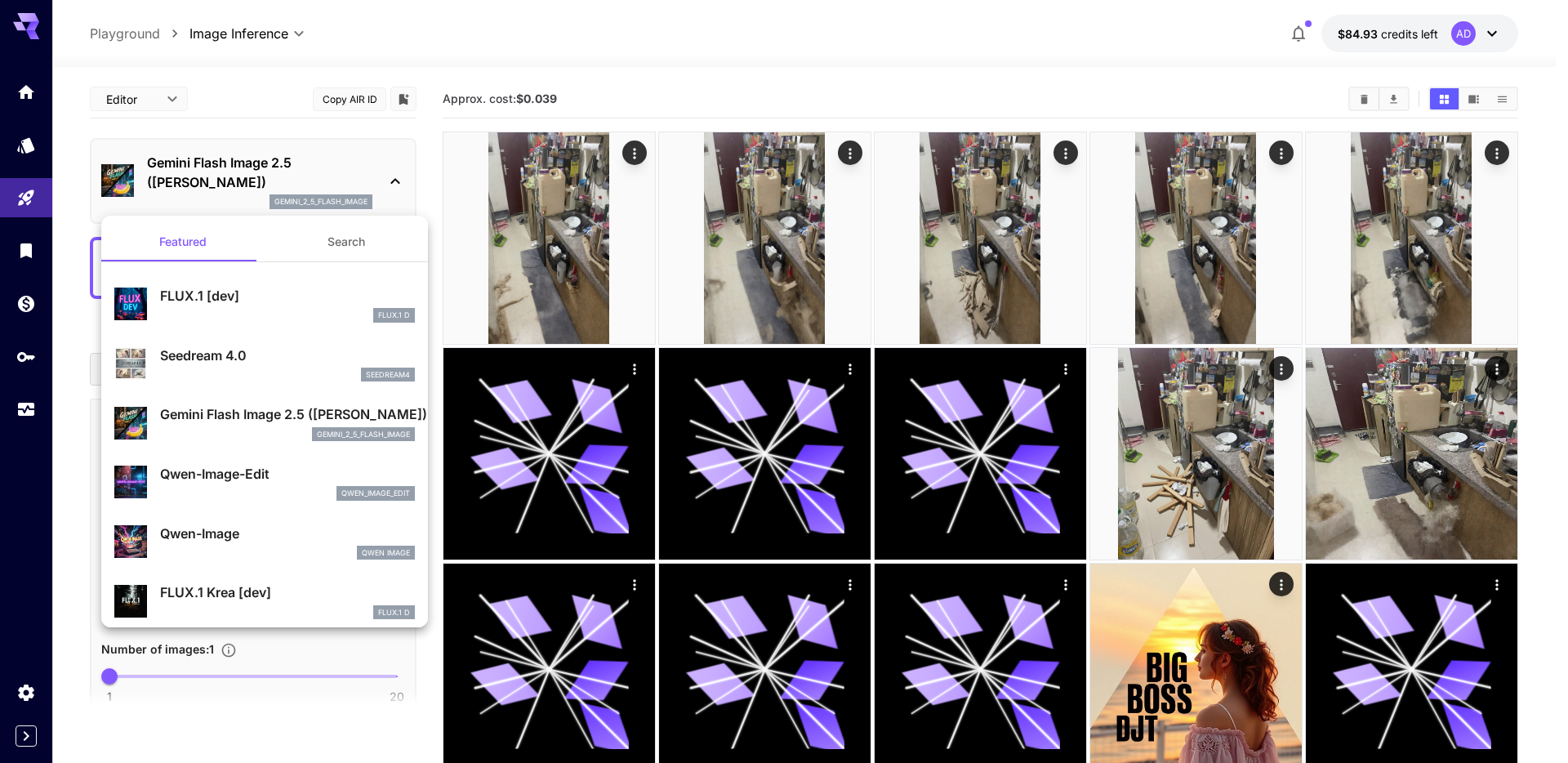
click at [327, 165] on div at bounding box center [784, 382] width 1568 height 763
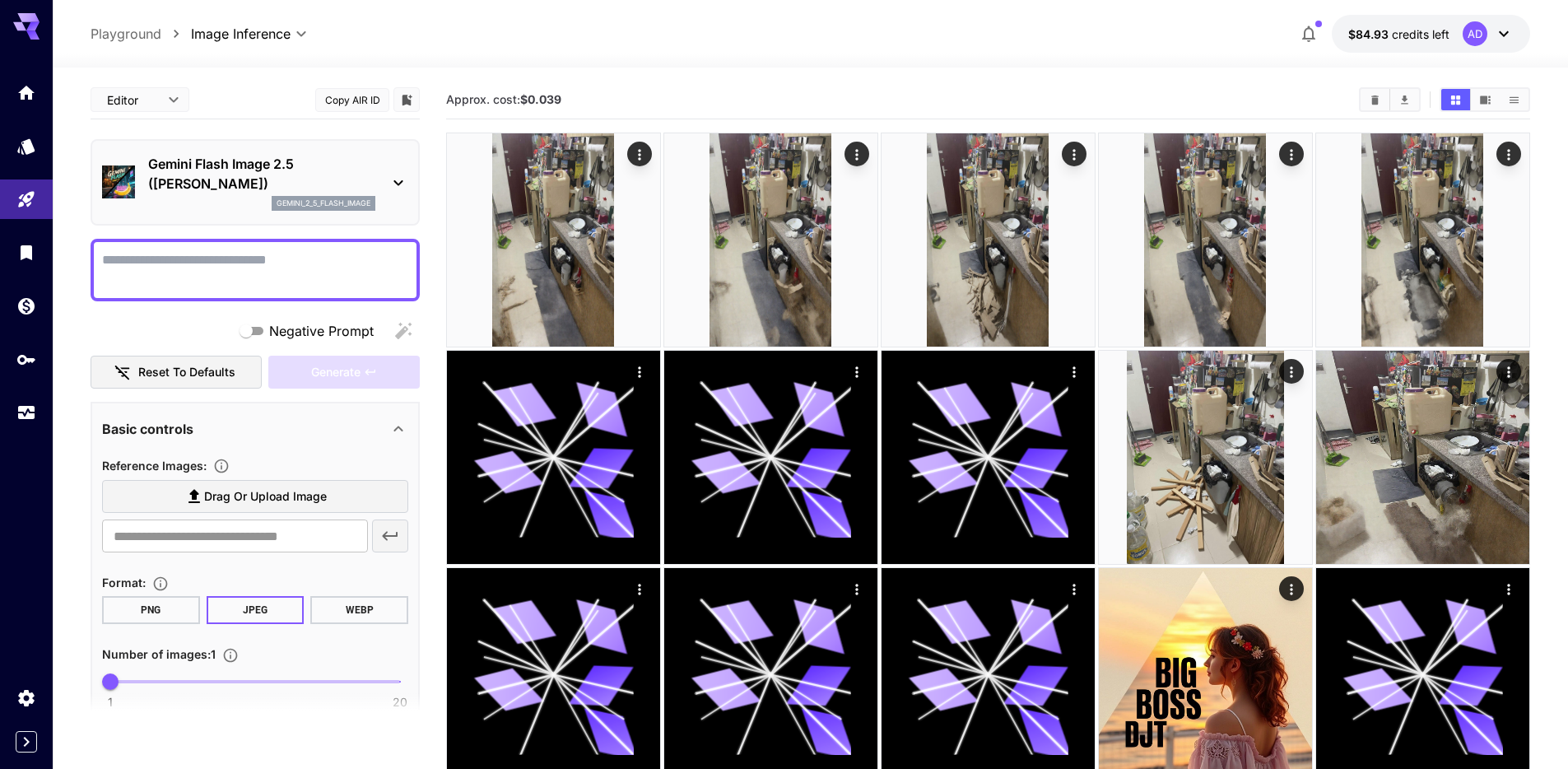
click at [331, 162] on p "Gemini Flash Image 2.5 ([PERSON_NAME])" at bounding box center [262, 173] width 227 height 40
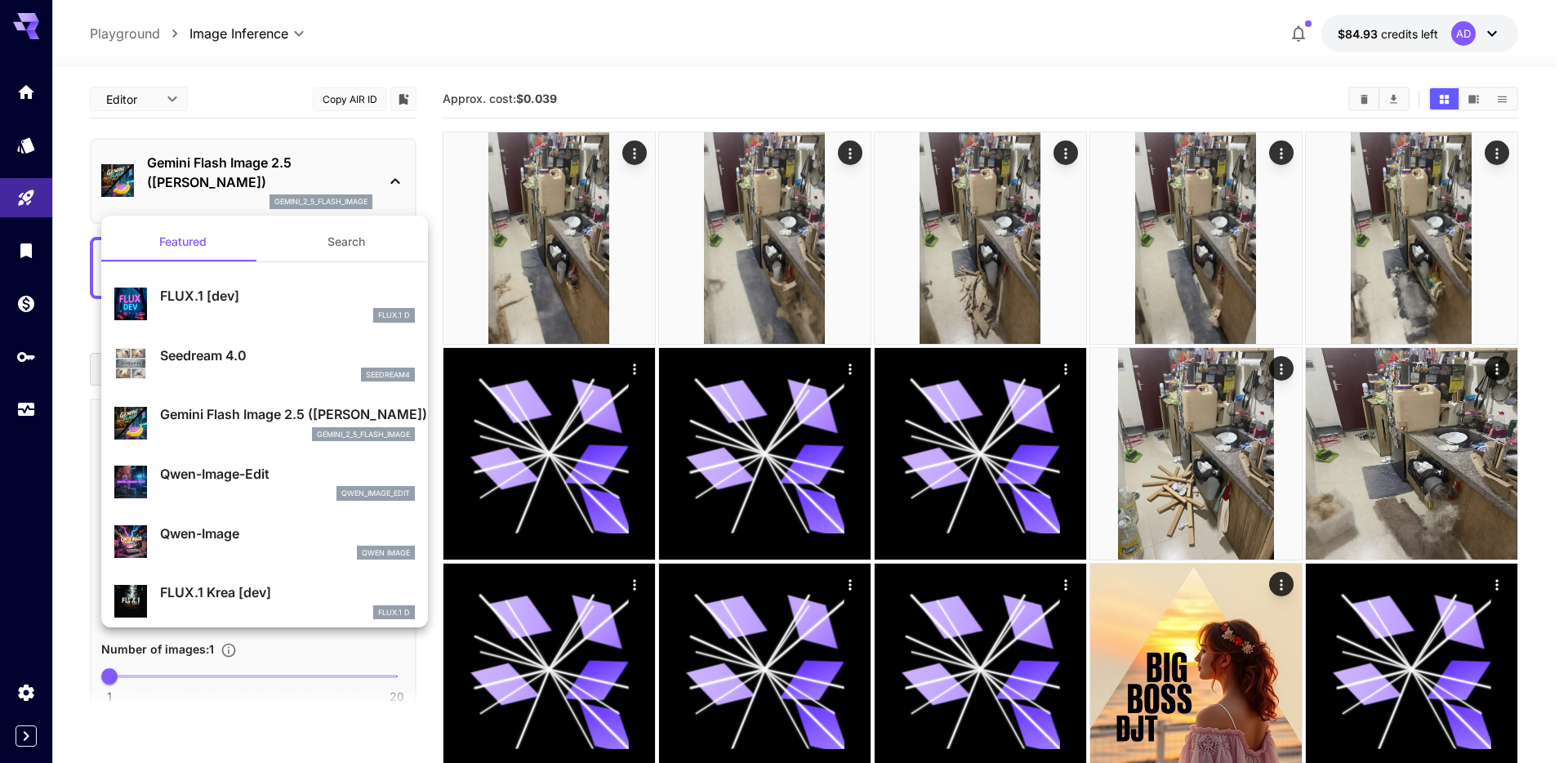
click at [329, 173] on div at bounding box center [784, 382] width 1568 height 763
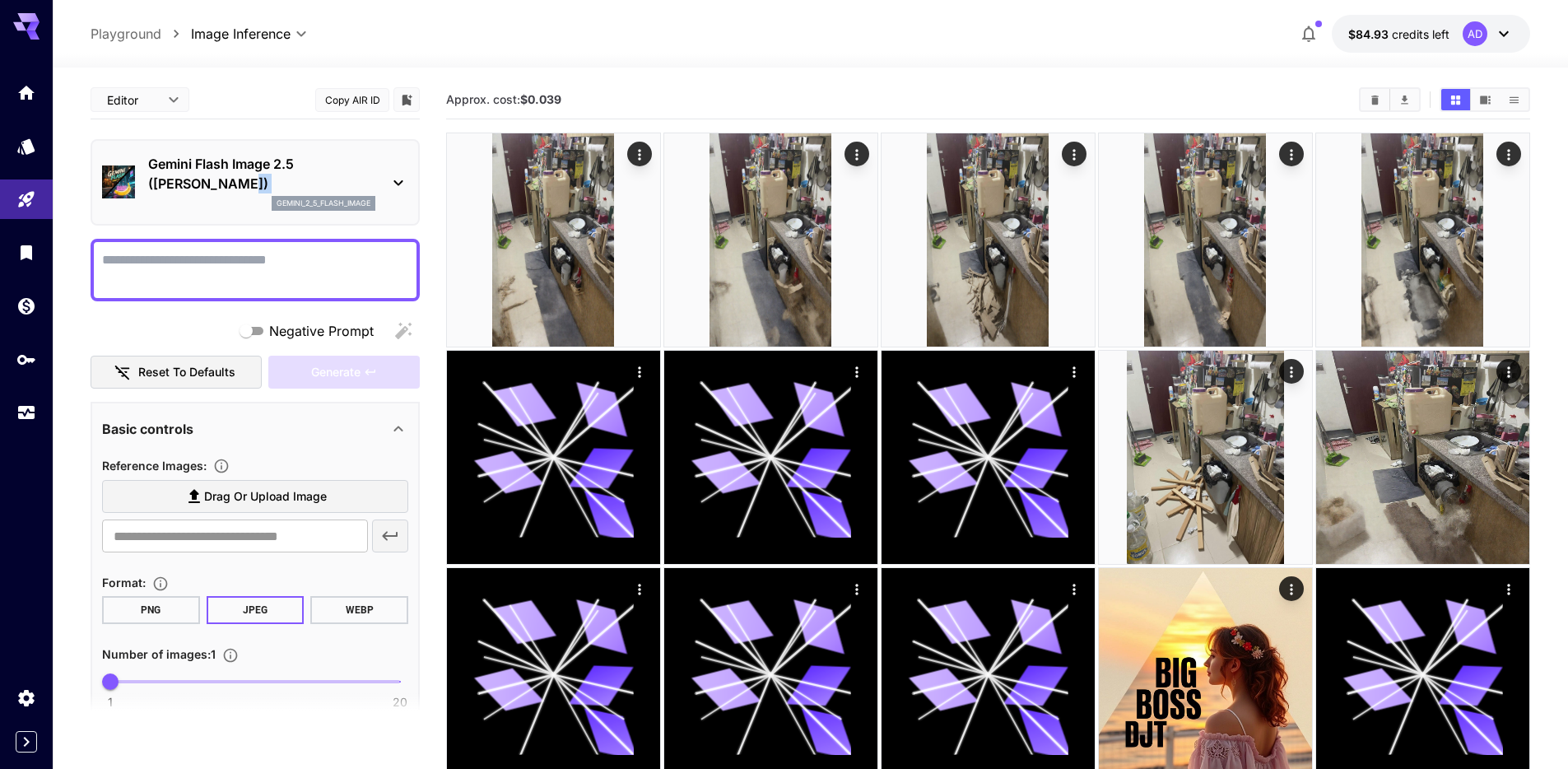
click at [331, 174] on p "Gemini Flash Image 2.5 ([PERSON_NAME])" at bounding box center [262, 173] width 227 height 40
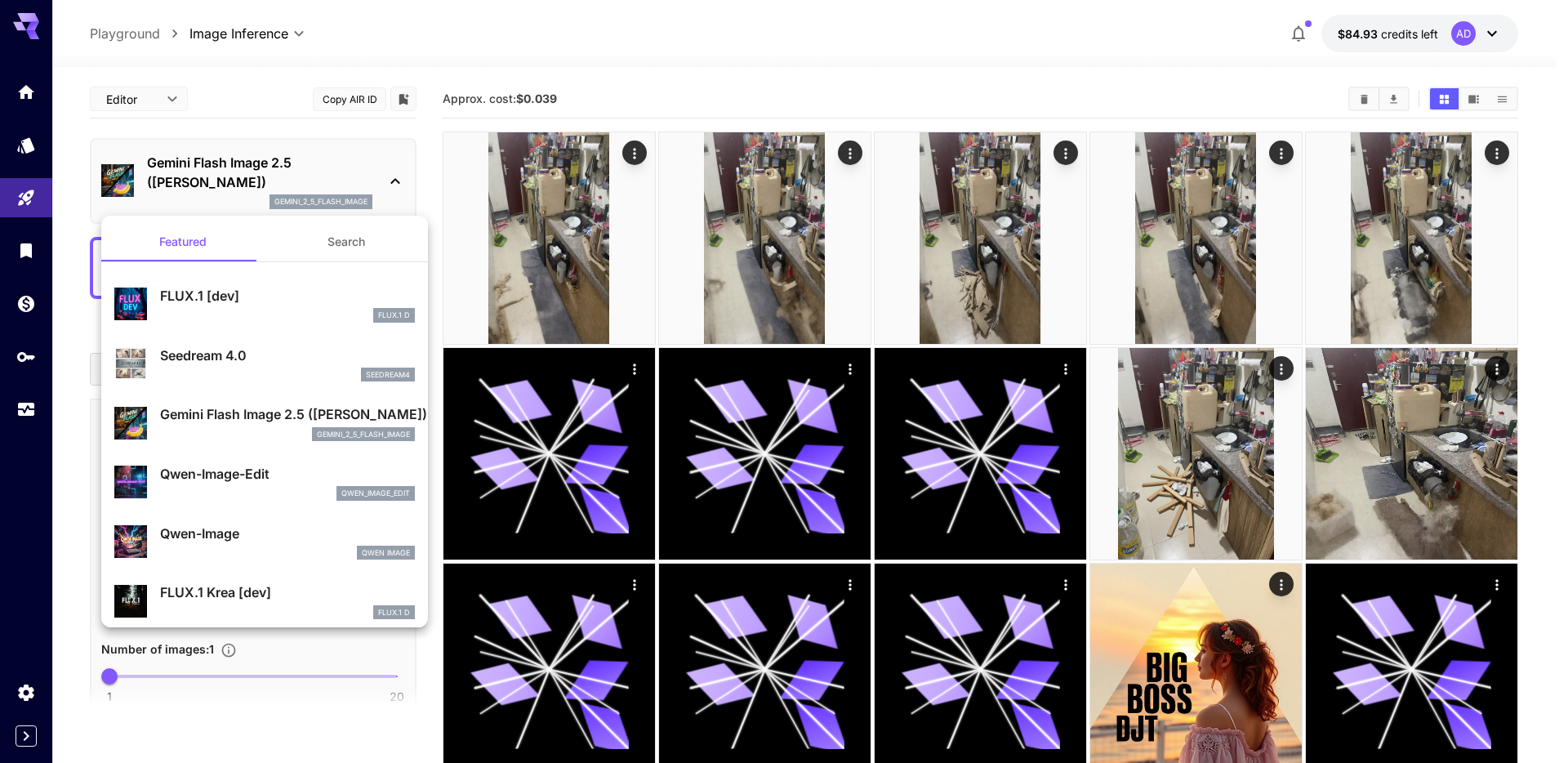
click at [330, 181] on div at bounding box center [784, 382] width 1568 height 763
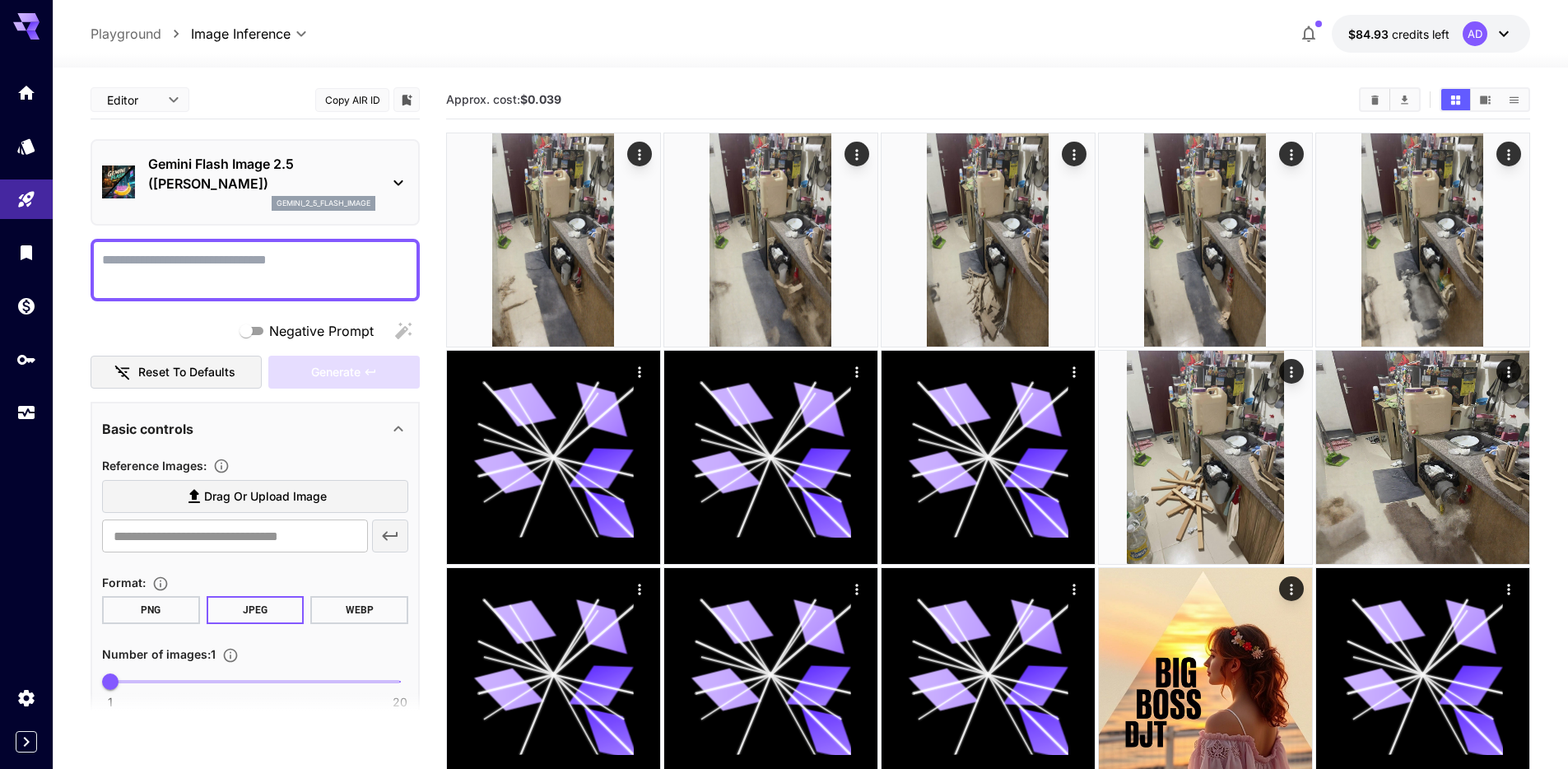
click at [245, 199] on div "gemini_2_5_flash_image" at bounding box center [262, 202] width 227 height 14
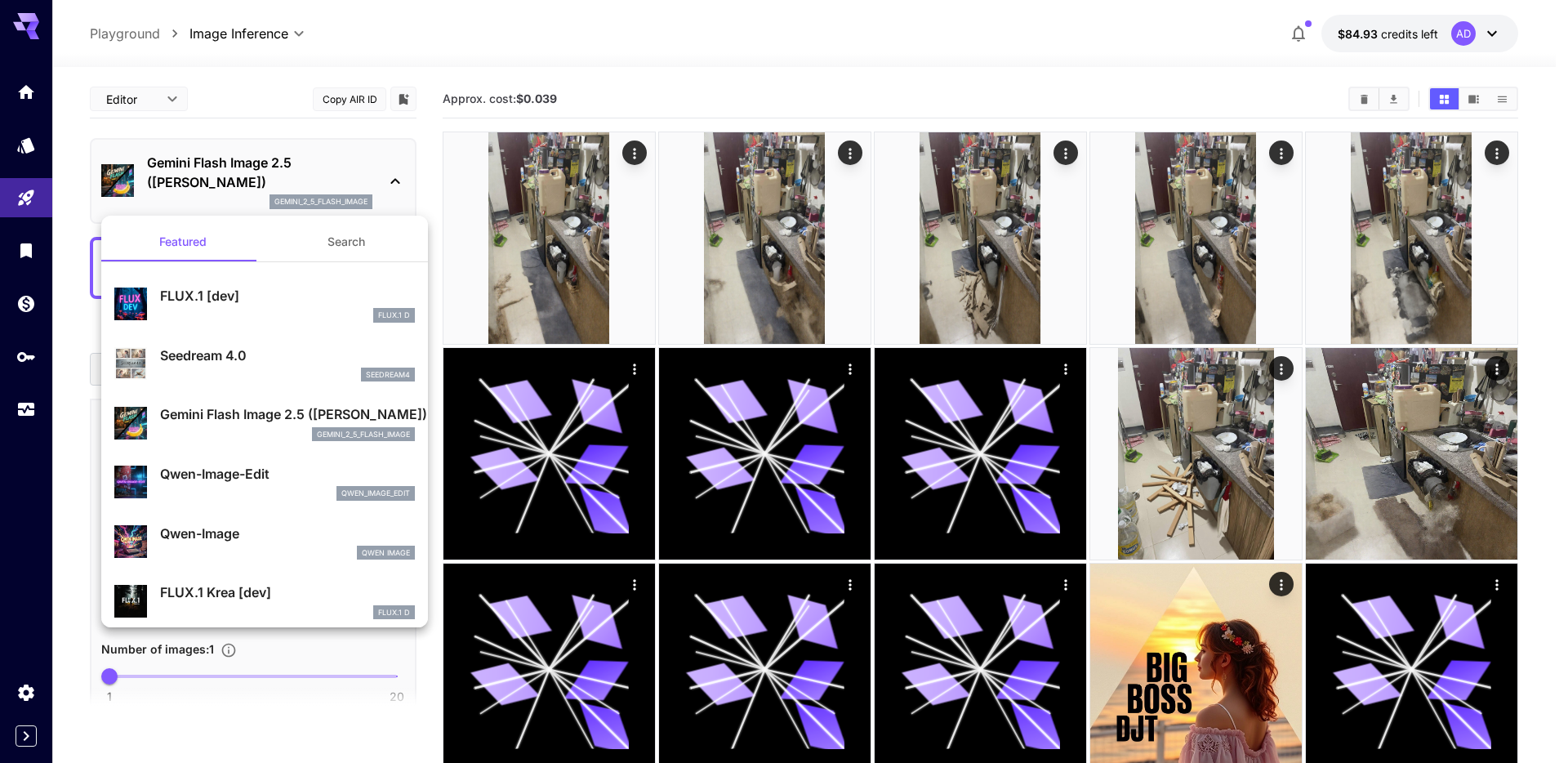
click at [288, 155] on div at bounding box center [784, 382] width 1568 height 763
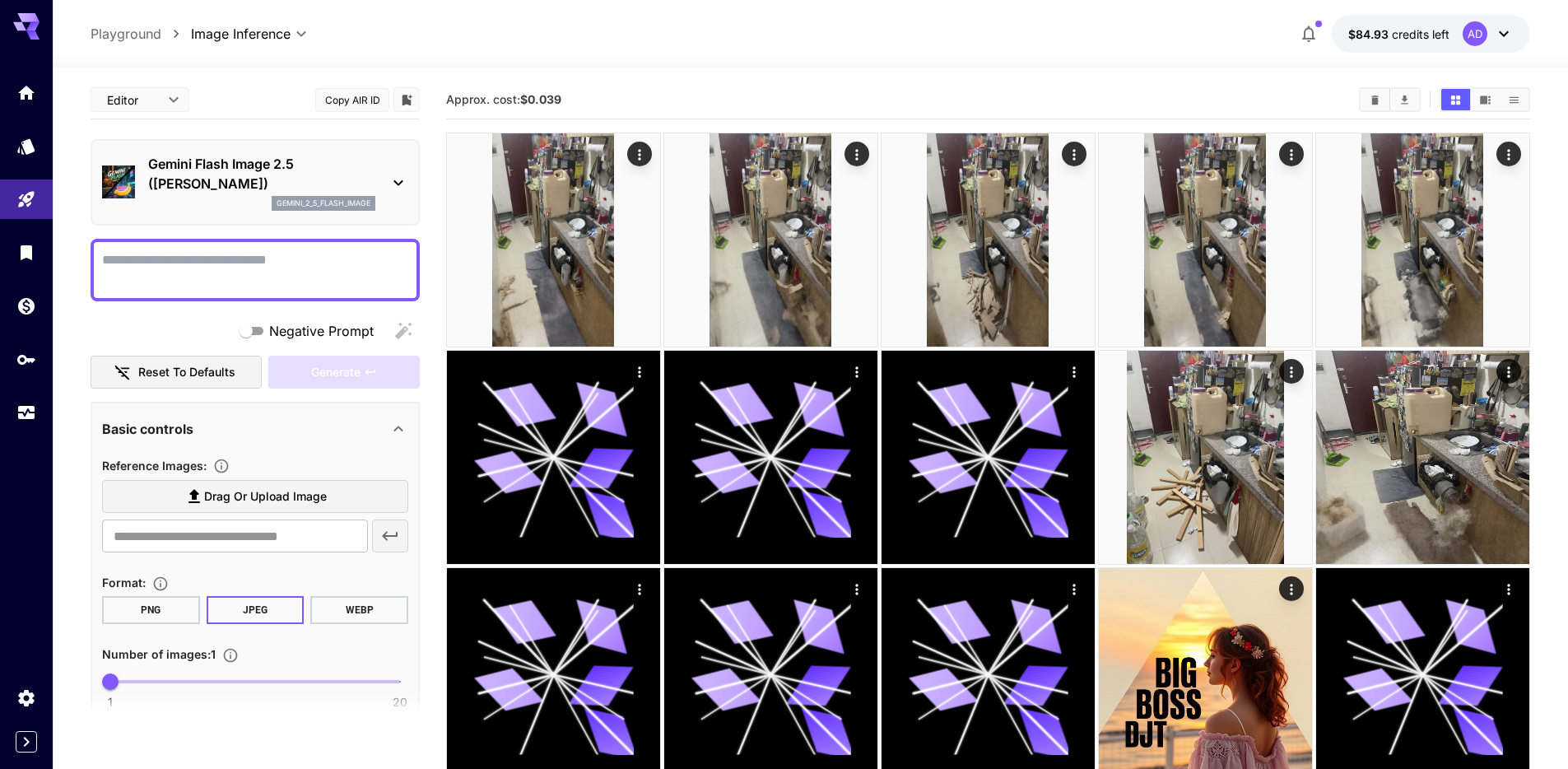
click at [278, 195] on div "Featured Search FLUX.1 [dev] FLUX.1 D Seedream 4.0 seedream4 Gemini Flash Image…" at bounding box center [165, 247] width 329 height 494
click at [248, 190] on p "Gemini Flash Image 2.5 ([PERSON_NAME])" at bounding box center [262, 173] width 227 height 40
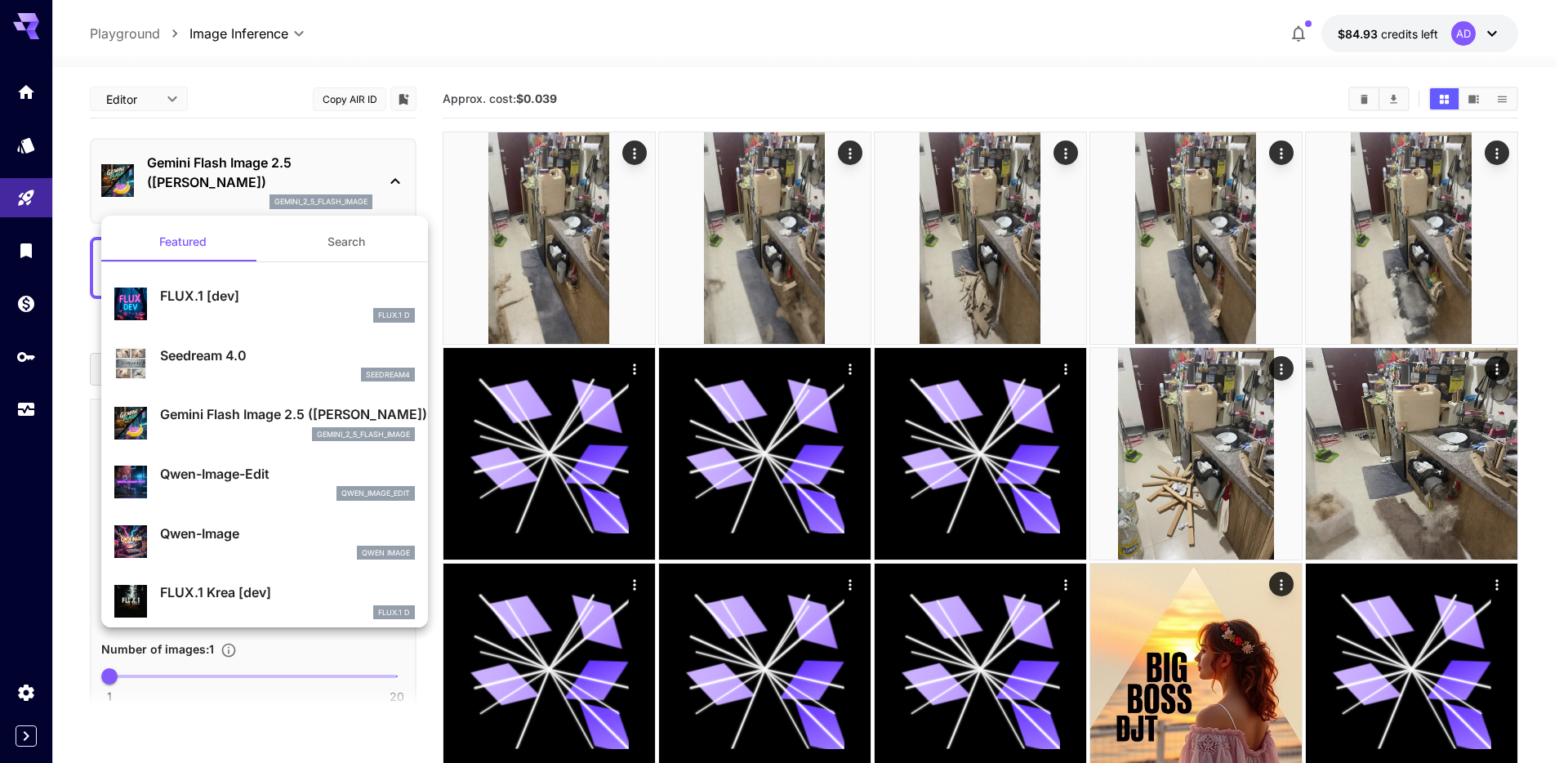
click at [246, 188] on div at bounding box center [784, 382] width 1568 height 763
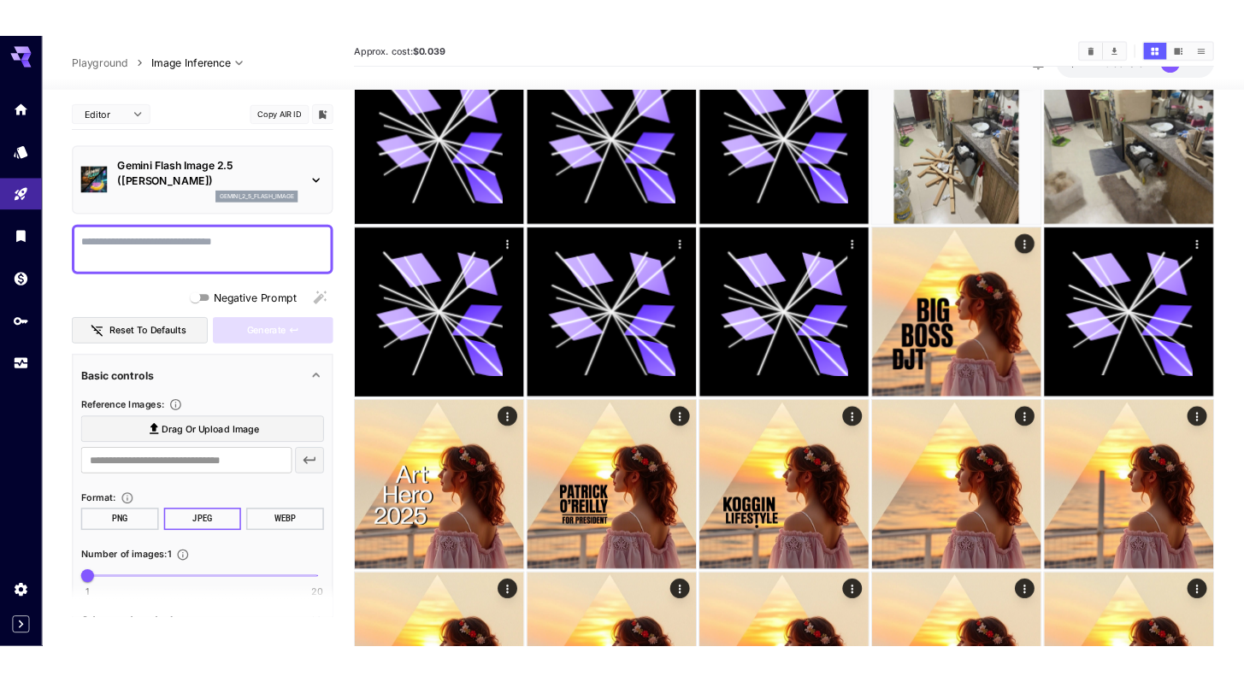
scroll to position [442, 0]
